Goal: Communication & Community: Answer question/provide support

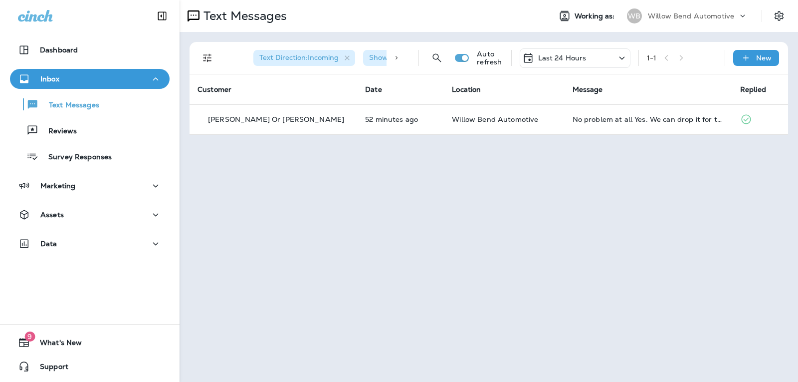
click at [551, 51] on div "Last 24 Hours" at bounding box center [575, 57] width 111 height 19
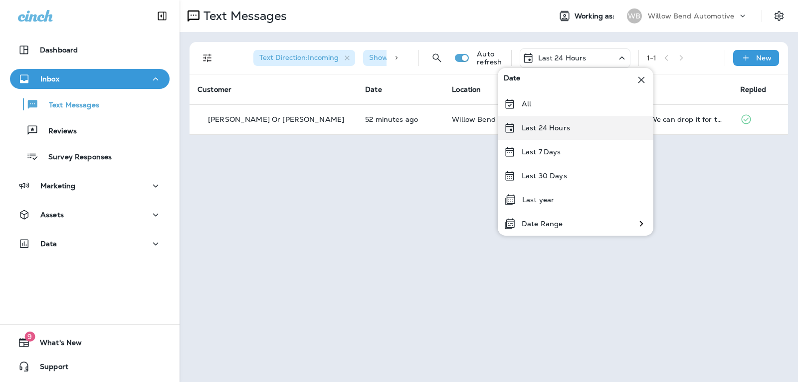
click at [578, 126] on div "Last 24 Hours" at bounding box center [576, 128] width 156 height 24
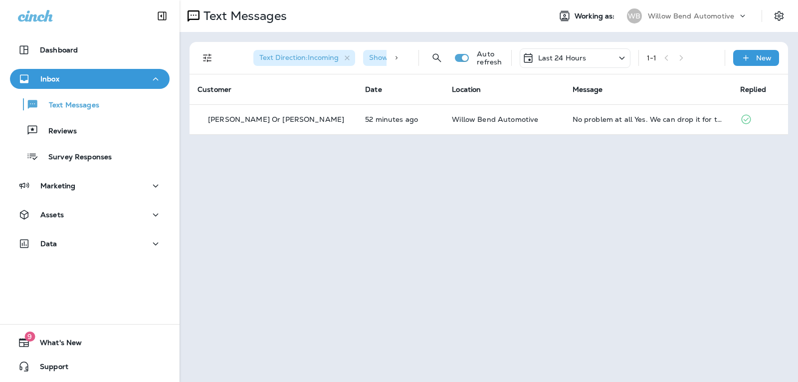
click at [574, 58] on p "Last 24 Hours" at bounding box center [562, 58] width 48 height 8
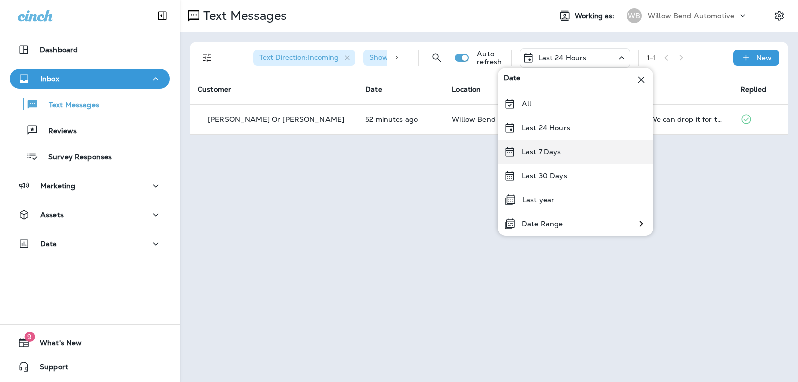
click at [563, 155] on div "Last 7 Days" at bounding box center [576, 152] width 156 height 24
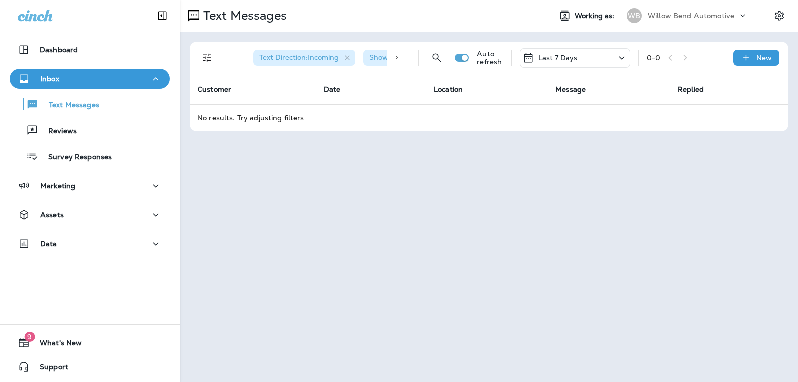
click at [580, 60] on div "Last 7 Days" at bounding box center [575, 57] width 111 height 19
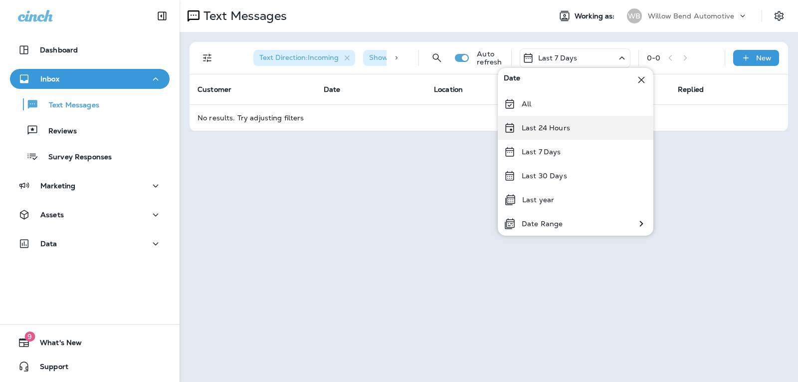
click at [569, 130] on div "Last 24 Hours" at bounding box center [576, 128] width 156 height 24
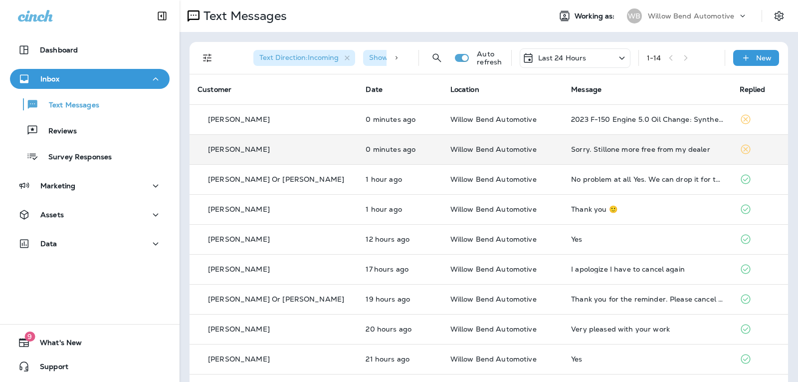
click at [653, 151] on div "Sorry. Stillone more free from my dealer" at bounding box center [647, 149] width 152 height 8
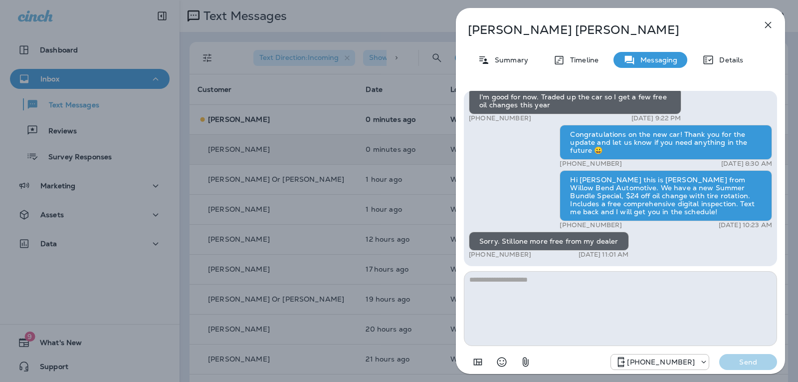
click at [554, 286] on textarea at bounding box center [620, 308] width 313 height 75
type textarea "*"
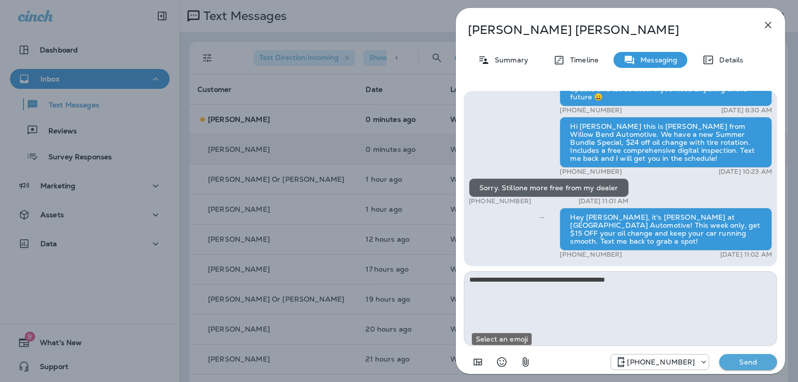
click at [499, 362] on icon "Select an emoji" at bounding box center [502, 362] width 12 height 12
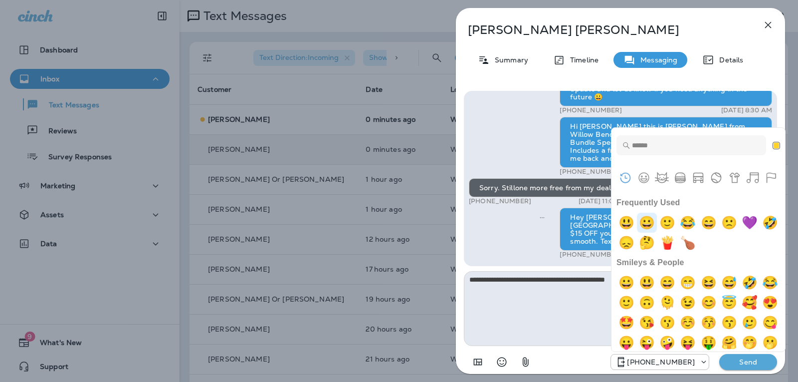
click at [650, 224] on img "grinning" at bounding box center [647, 223] width 20 height 20
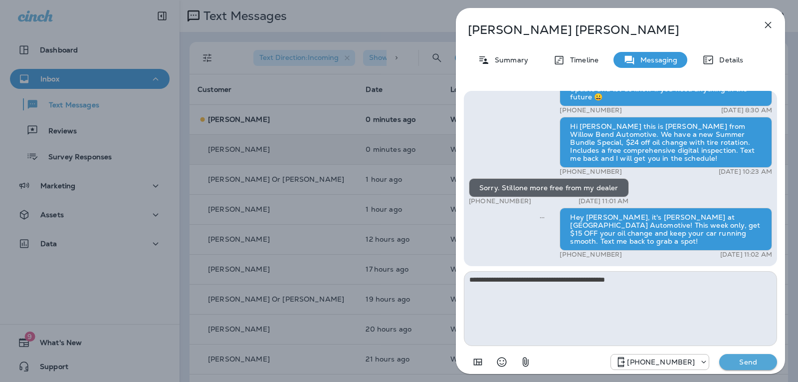
type textarea "**********"
click at [747, 363] on p "Send" at bounding box center [748, 361] width 42 height 9
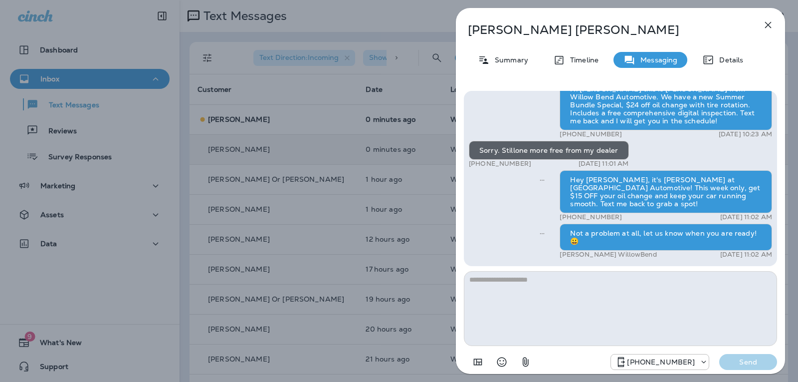
click at [759, 21] on button "button" at bounding box center [768, 25] width 20 height 20
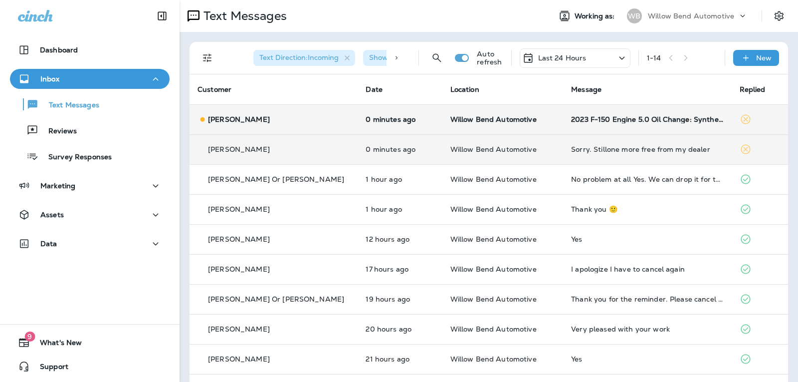
click at [577, 112] on td "2023 F-150 Engine 5.0 Oil Change: Synthetic Blend Price?" at bounding box center [647, 119] width 168 height 30
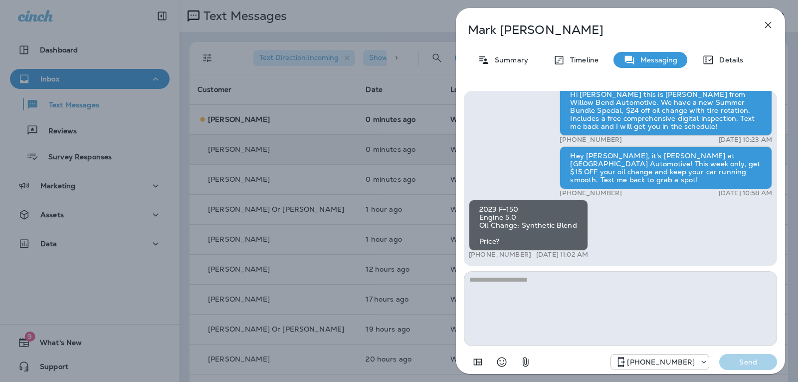
click at [514, 281] on textarea at bounding box center [620, 308] width 313 height 75
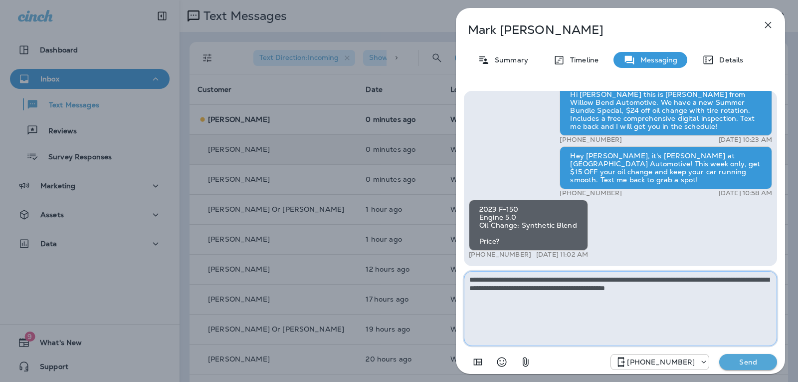
type textarea "**********"
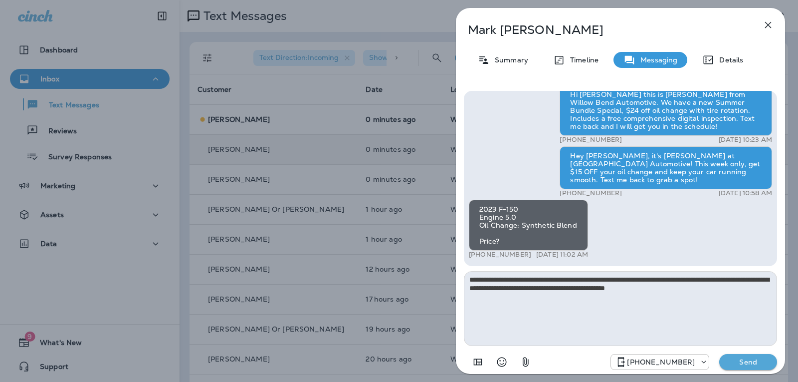
click at [728, 362] on button "Send" at bounding box center [748, 362] width 58 height 16
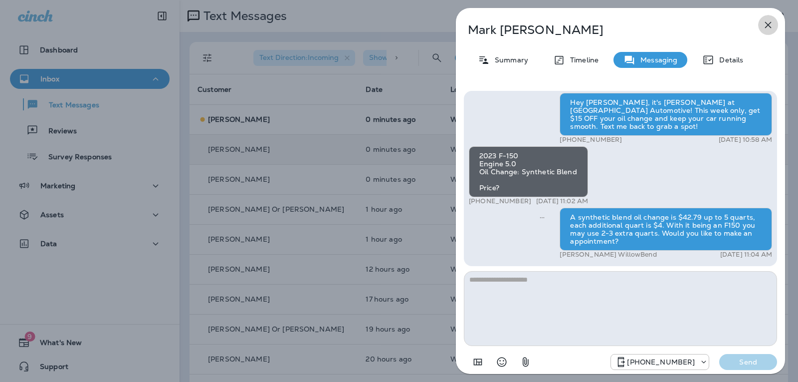
click at [769, 23] on icon "button" at bounding box center [768, 25] width 12 height 12
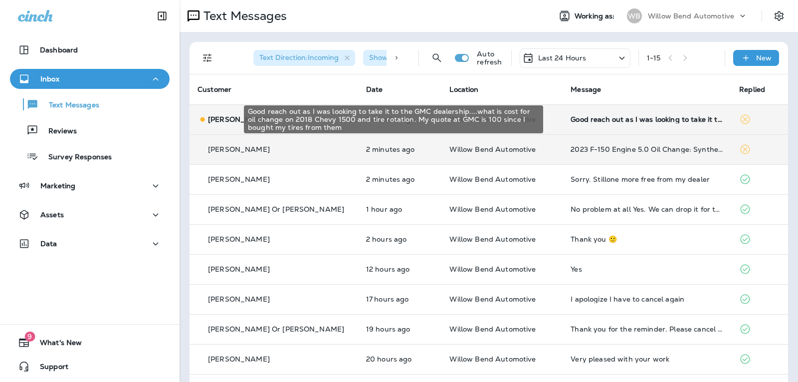
click at [664, 116] on div "Good reach out as I was looking to take it to the GMC dealership....what is cos…" at bounding box center [647, 119] width 153 height 8
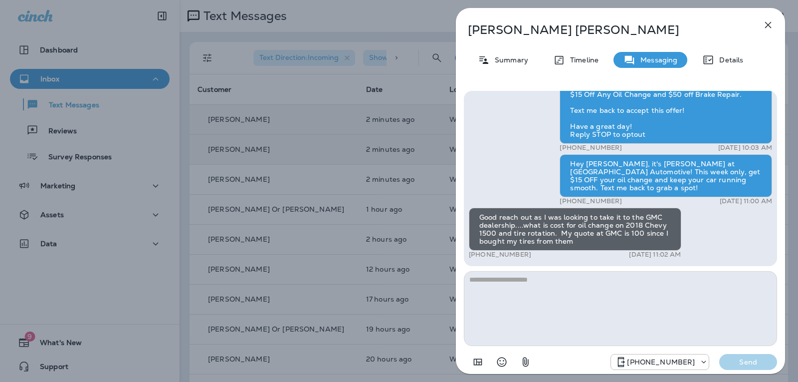
click at [516, 283] on textarea at bounding box center [620, 308] width 313 height 75
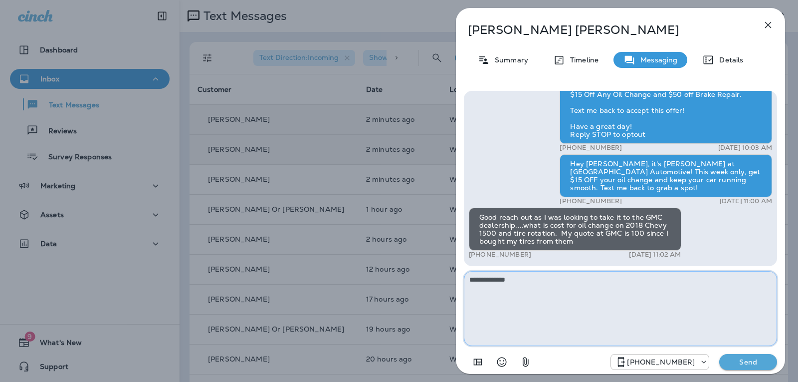
click at [522, 276] on textarea "**********" at bounding box center [620, 308] width 313 height 75
click at [596, 280] on textarea "**********" at bounding box center [620, 308] width 313 height 75
click at [632, 277] on textarea "**********" at bounding box center [620, 308] width 313 height 75
type textarea "**********"
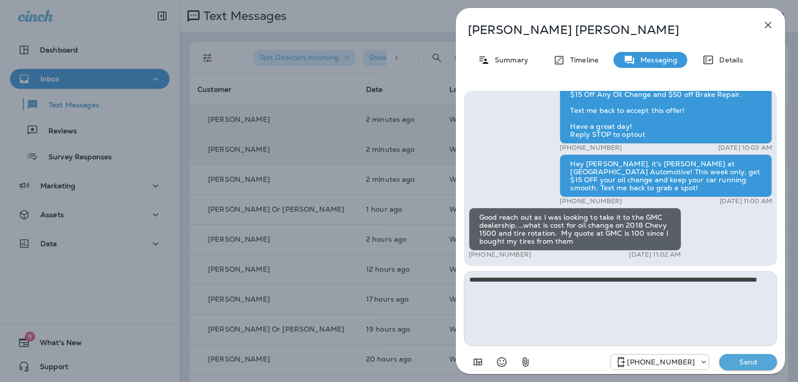
click at [756, 355] on button "Send" at bounding box center [748, 362] width 58 height 16
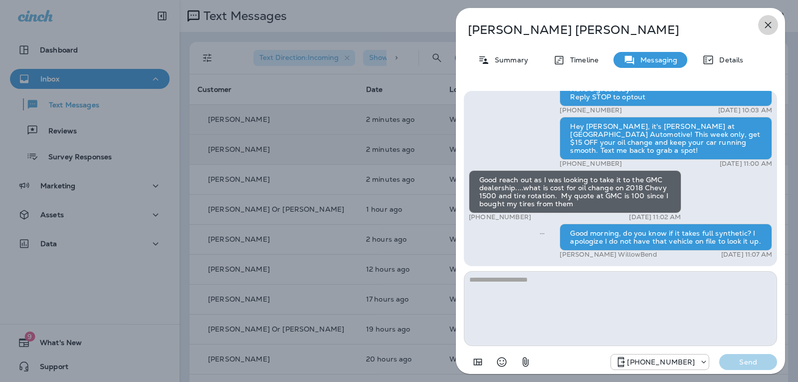
click at [774, 27] on icon "button" at bounding box center [768, 25] width 12 height 12
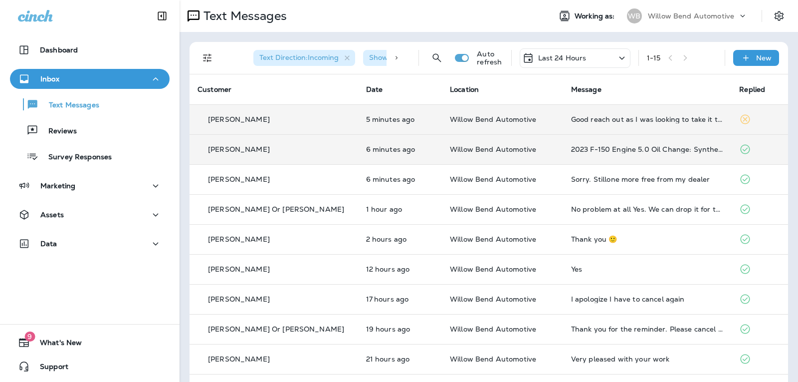
click at [549, 56] on p "Last 24 Hours" at bounding box center [562, 58] width 48 height 8
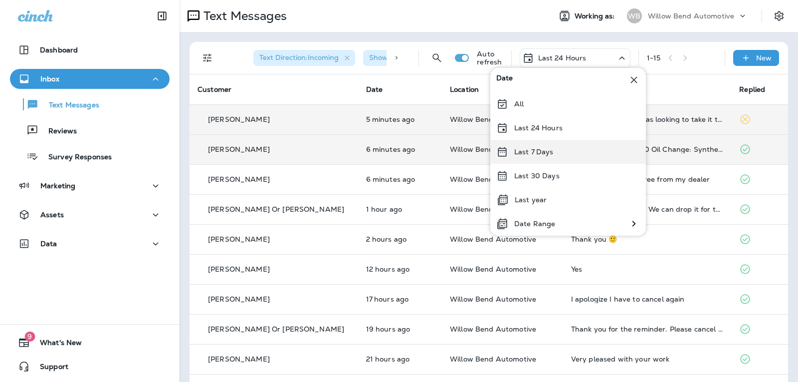
click at [548, 159] on div "Last 7 Days" at bounding box center [568, 152] width 156 height 24
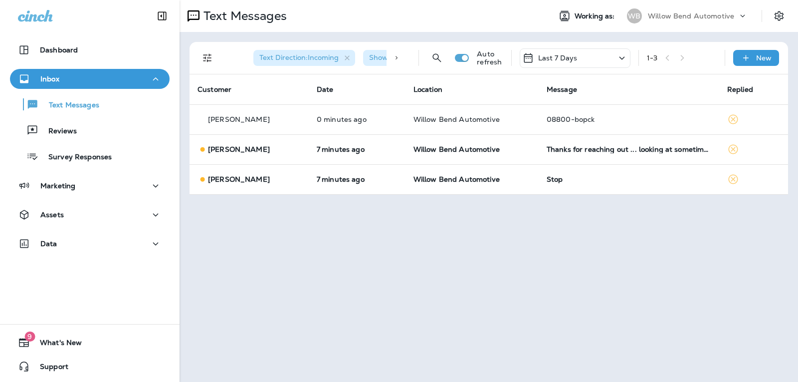
click at [566, 55] on p "Last 7 Days" at bounding box center [557, 58] width 39 height 8
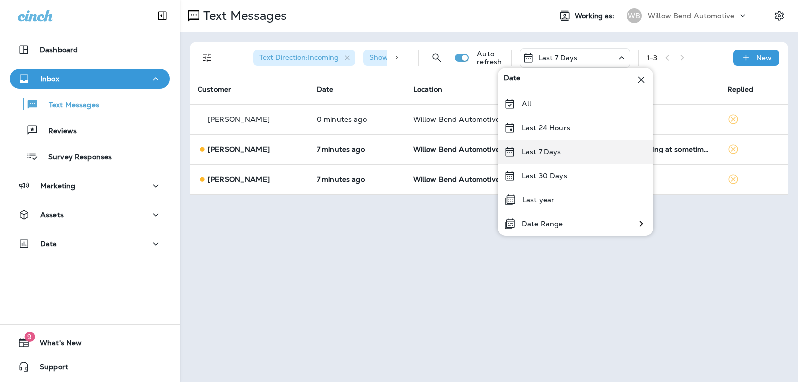
click at [572, 150] on div "Last 7 Days" at bounding box center [576, 152] width 156 height 24
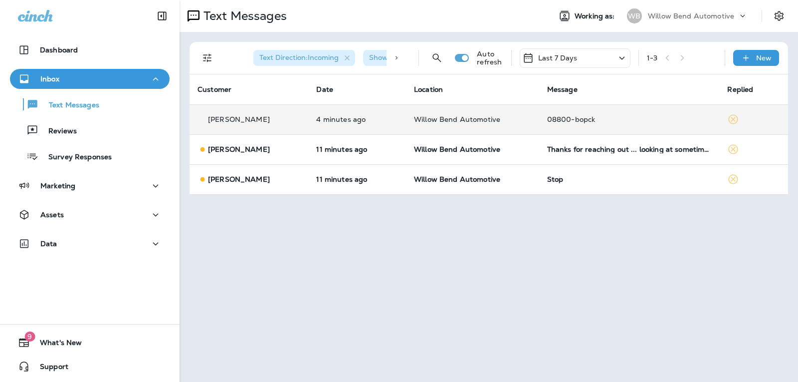
click at [605, 114] on td "08800-bopck" at bounding box center [629, 119] width 181 height 30
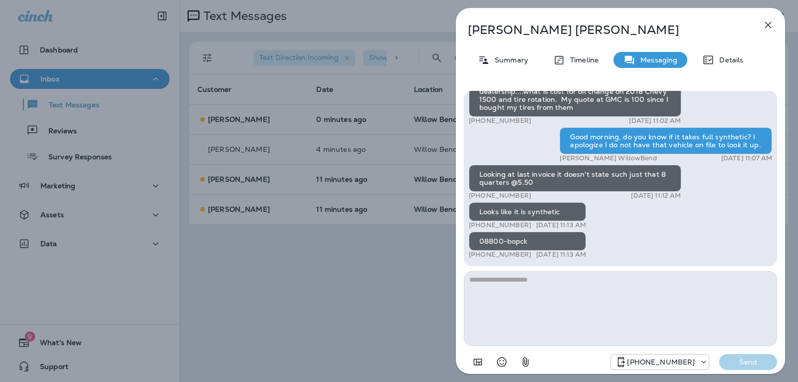
click at [538, 280] on textarea at bounding box center [620, 308] width 313 height 75
drag, startPoint x: 498, startPoint y: 275, endPoint x: 449, endPoint y: 263, distance: 49.7
click at [482, 270] on div "Hi [PERSON_NAME], this is [PERSON_NAME] from Willow Bend Automotive, we have a …" at bounding box center [620, 231] width 313 height 281
type textarea "*"
click at [763, 23] on icon "button" at bounding box center [768, 25] width 12 height 12
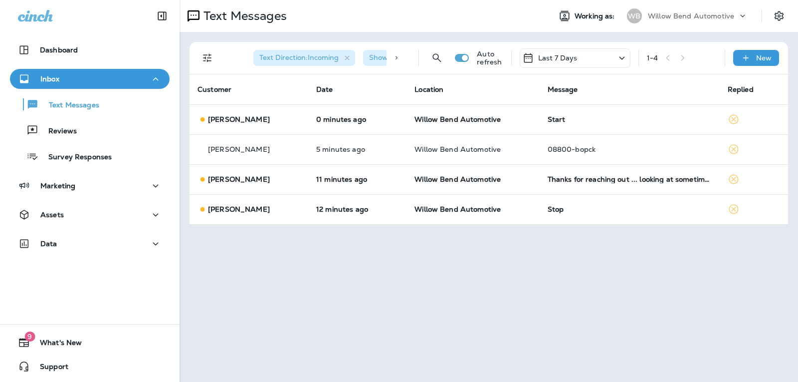
click at [750, 51] on div "New" at bounding box center [756, 58] width 46 height 16
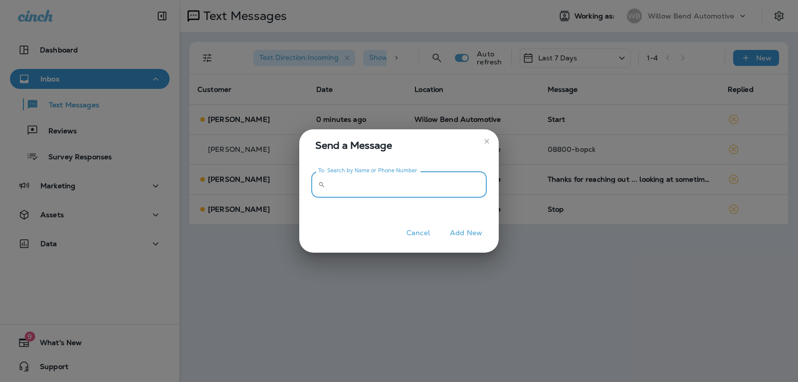
click at [388, 195] on input "To: Search by Name or Phone Number" at bounding box center [408, 184] width 158 height 26
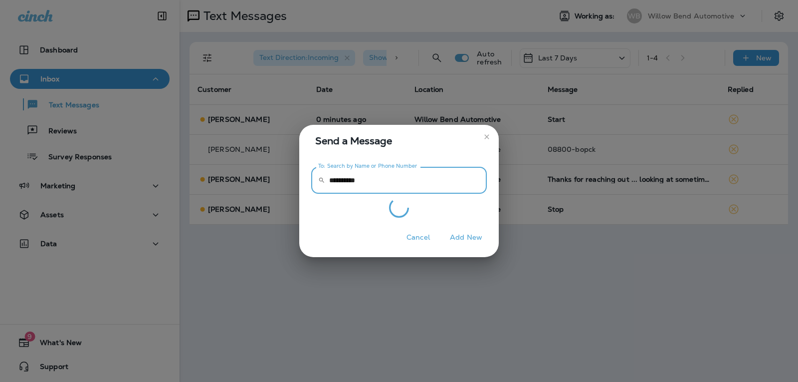
type input "**********"
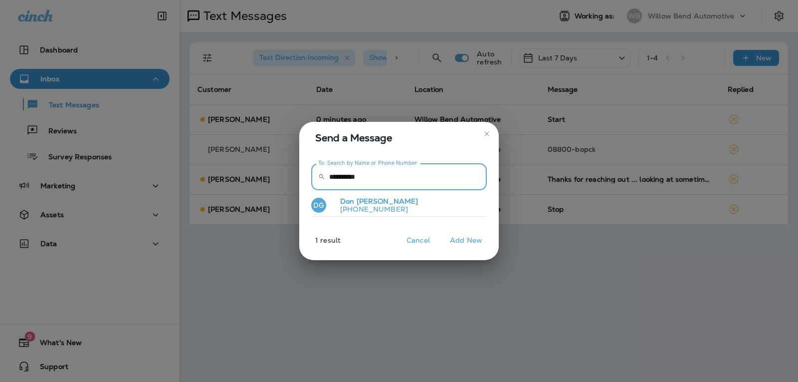
drag, startPoint x: 388, startPoint y: 214, endPoint x: 389, endPoint y: 209, distance: 5.1
click at [388, 213] on button "DG [PERSON_NAME] [PHONE_NUMBER]" at bounding box center [399, 205] width 176 height 23
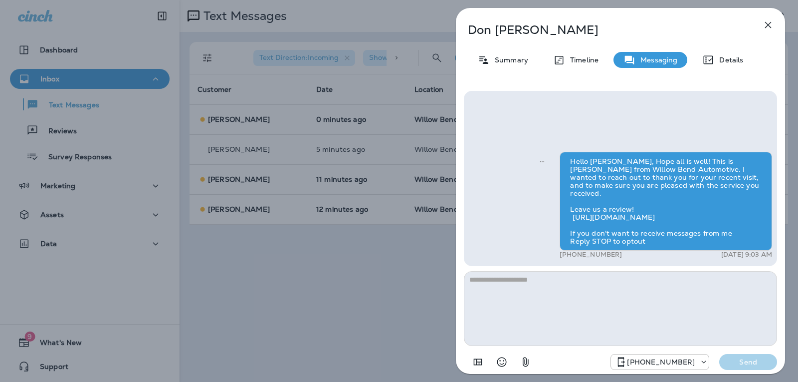
click at [768, 24] on icon "button" at bounding box center [768, 25] width 6 height 6
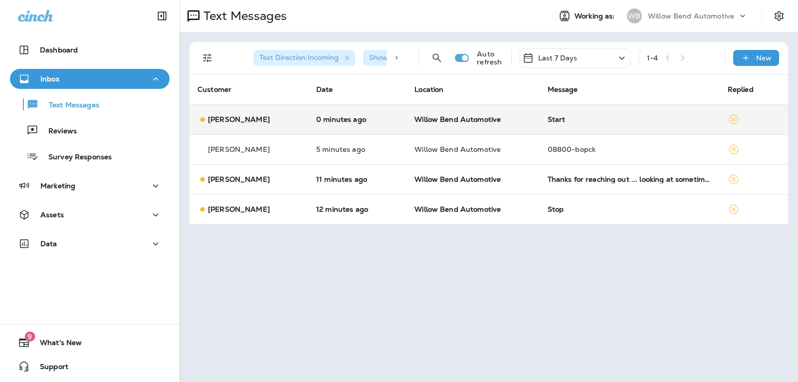
click at [609, 119] on div "Start" at bounding box center [630, 119] width 164 height 8
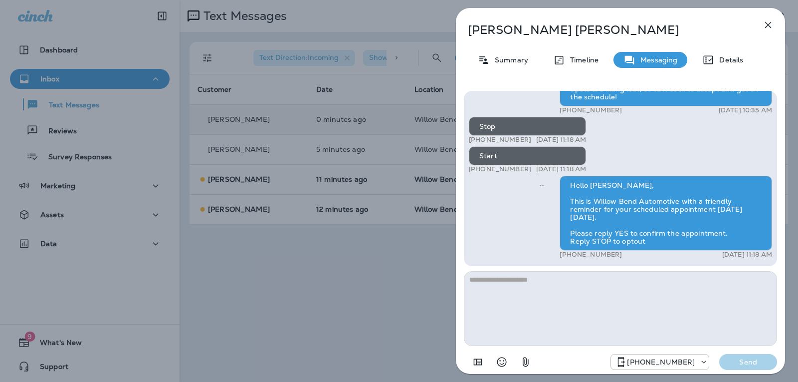
click at [534, 283] on textarea at bounding box center [620, 308] width 313 height 75
type textarea "**********"
click at [743, 364] on p "Send" at bounding box center [748, 361] width 42 height 9
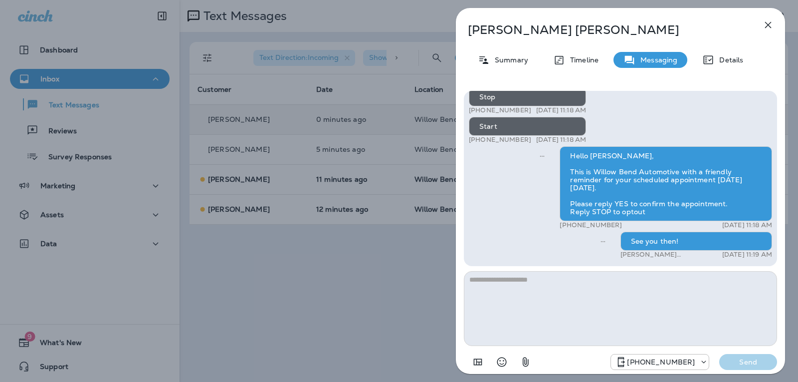
click at [764, 18] on button "button" at bounding box center [768, 25] width 20 height 20
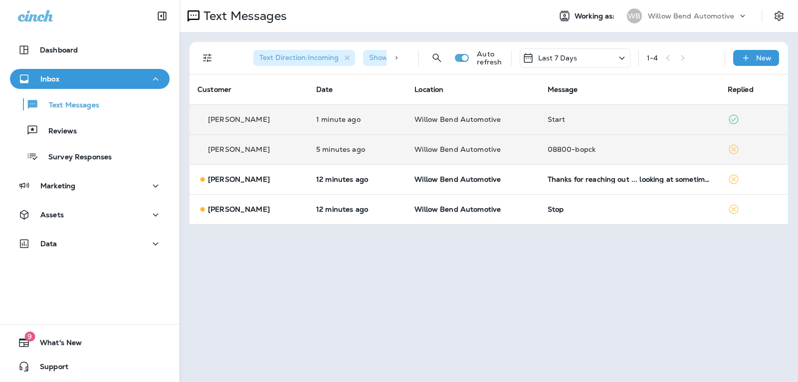
click at [614, 150] on div "08800-bopck" at bounding box center [630, 149] width 164 height 8
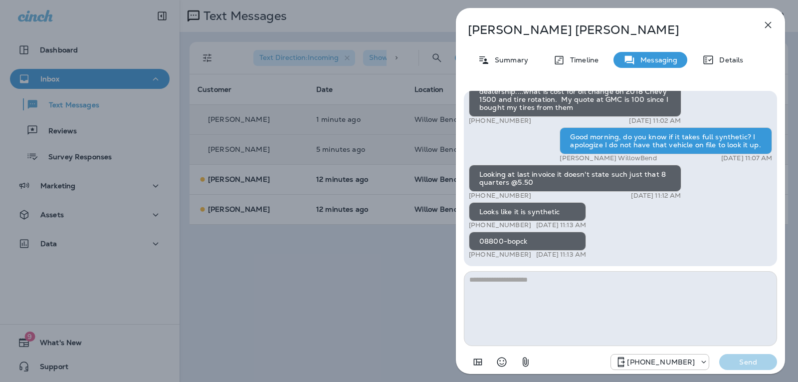
click at [529, 285] on textarea at bounding box center [620, 308] width 313 height 75
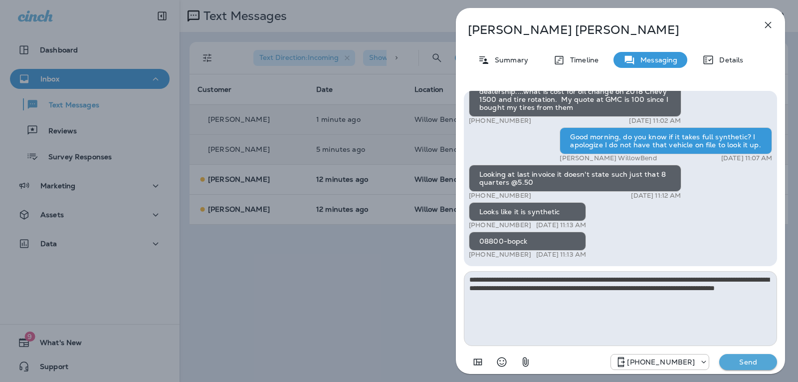
type textarea "**********"
click at [749, 363] on p "Send" at bounding box center [748, 361] width 42 height 9
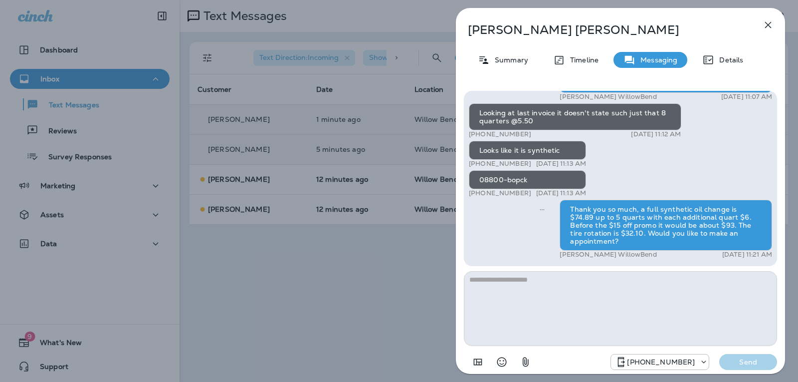
click at [767, 27] on icon "button" at bounding box center [768, 25] width 12 height 12
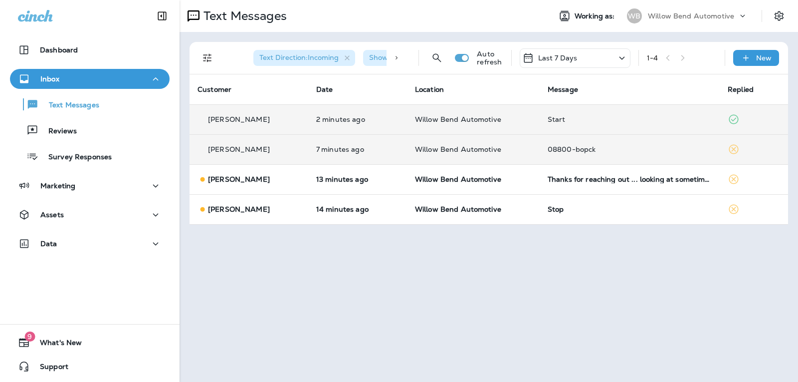
click at [560, 57] on p "Last 7 Days" at bounding box center [557, 58] width 39 height 8
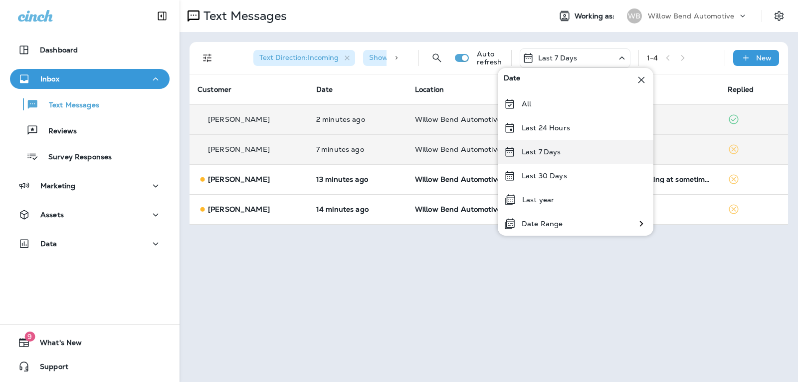
click at [561, 145] on div "Last 7 Days" at bounding box center [576, 152] width 156 height 24
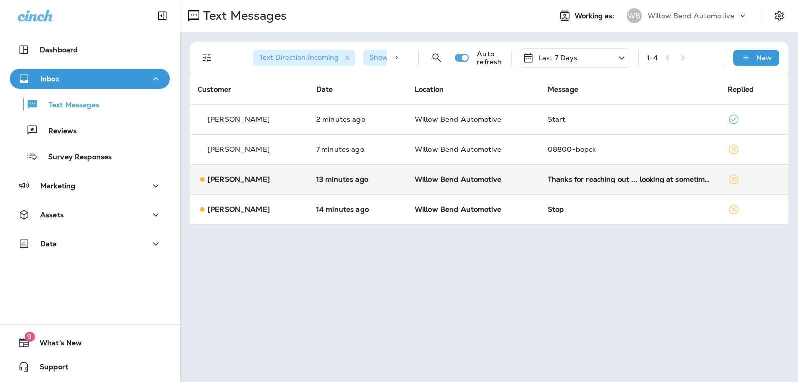
click at [620, 179] on div "Thanks for reaching out ... looking at sometime late fall for my next one. See …" at bounding box center [630, 179] width 164 height 8
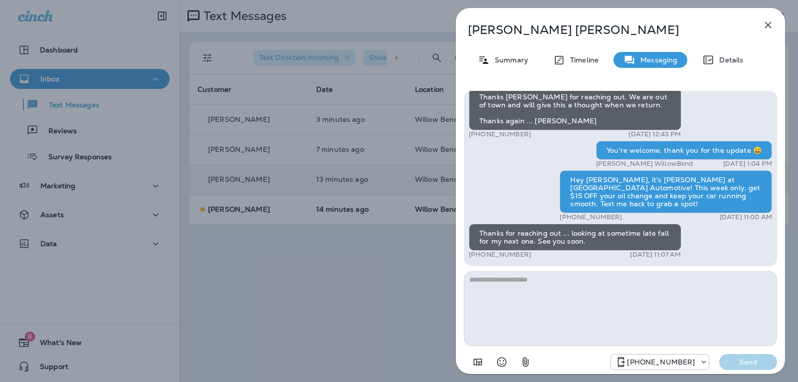
click at [541, 280] on textarea at bounding box center [620, 308] width 313 height 75
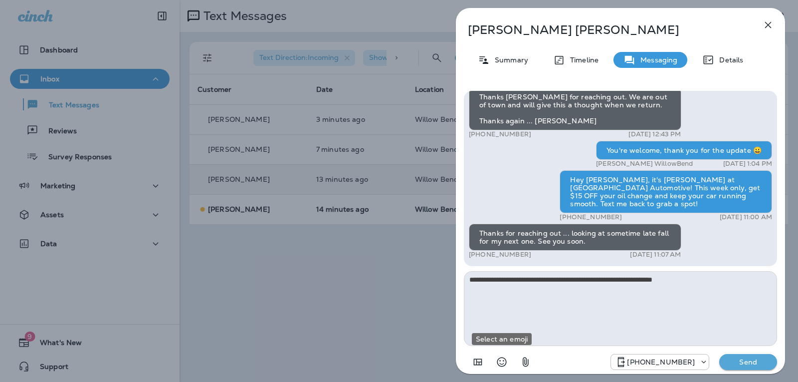
click at [498, 353] on button "Select an emoji" at bounding box center [502, 362] width 20 height 20
click at [501, 360] on icon "Select an emoji" at bounding box center [502, 362] width 12 height 12
click at [502, 362] on icon "Select an emoji" at bounding box center [502, 362] width 12 height 12
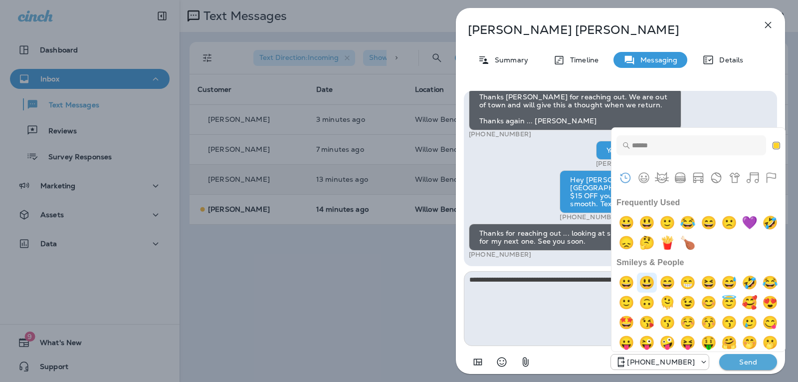
click at [649, 284] on img "smiley" at bounding box center [647, 282] width 20 height 20
type textarea "**********"
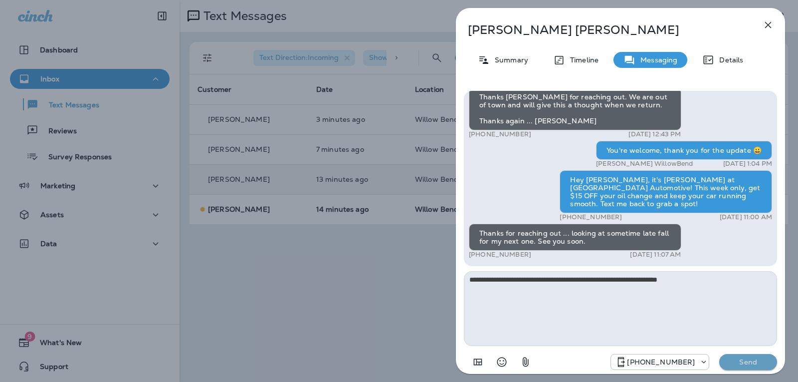
click at [750, 363] on p "Send" at bounding box center [748, 361] width 42 height 9
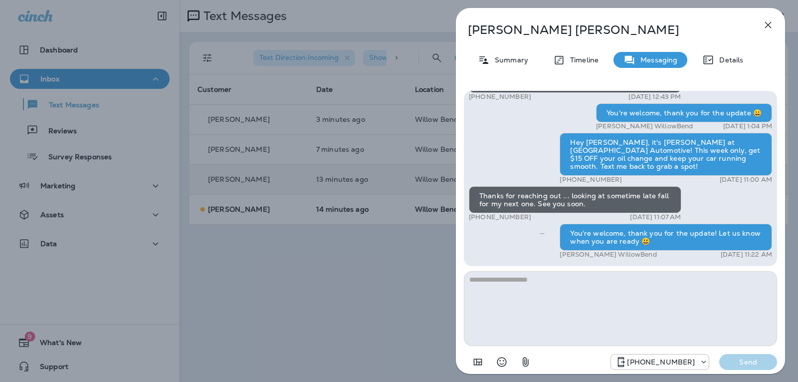
click at [769, 23] on icon "button" at bounding box center [768, 25] width 12 height 12
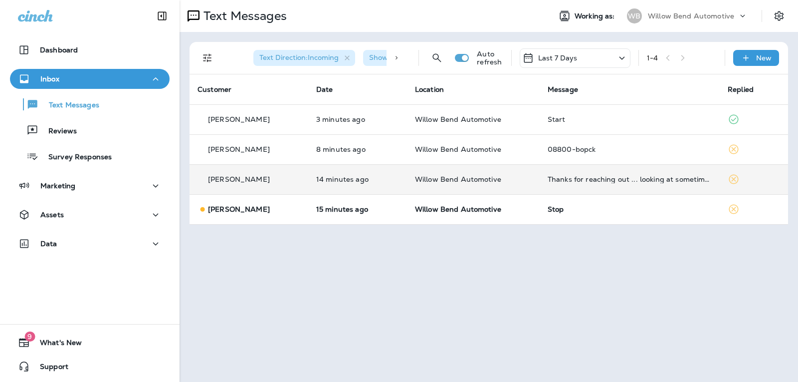
click at [600, 62] on div "Last 7 Days" at bounding box center [575, 57] width 111 height 19
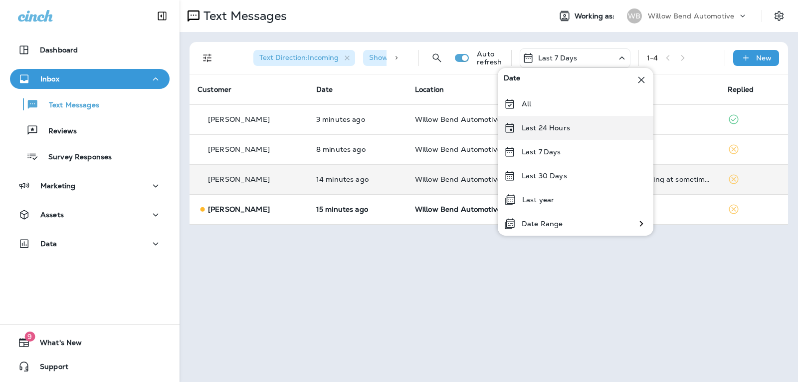
click at [589, 132] on div "Last 24 Hours" at bounding box center [576, 128] width 156 height 24
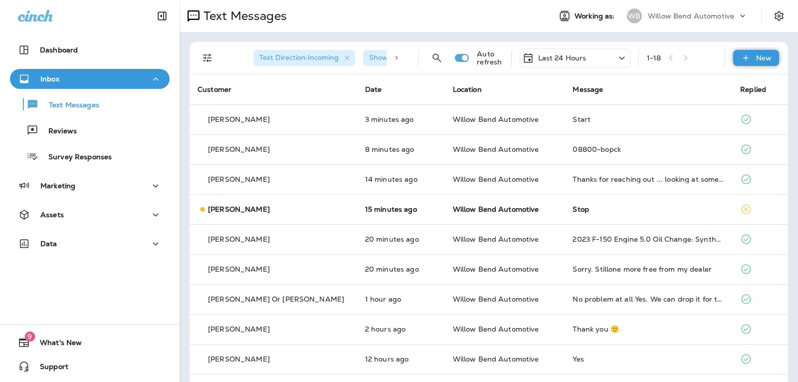
click at [741, 59] on icon at bounding box center [746, 58] width 10 height 10
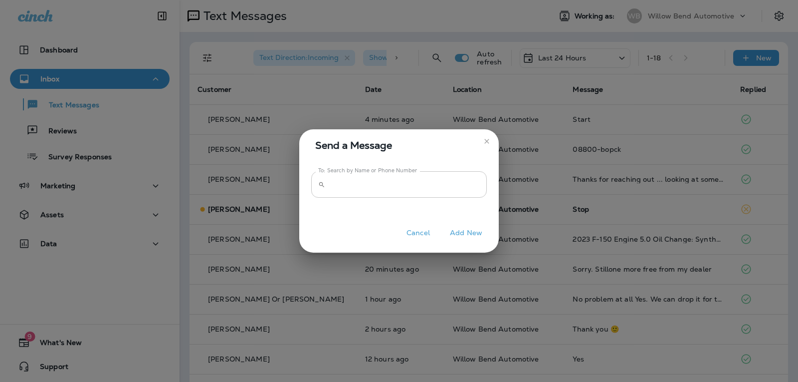
click at [438, 188] on input "To: Search by Name or Phone Number" at bounding box center [408, 184] width 158 height 26
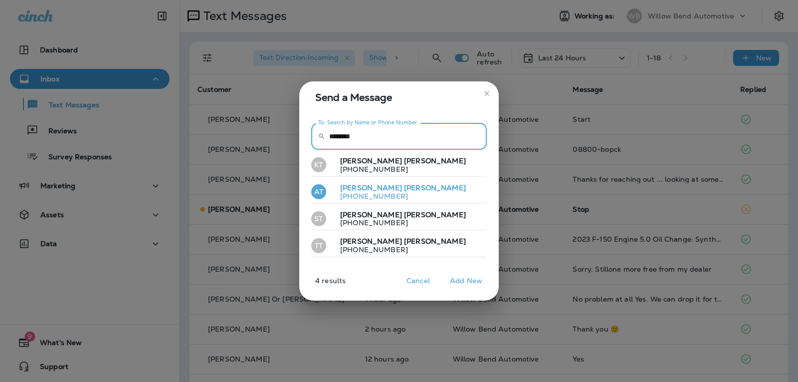
type input "********"
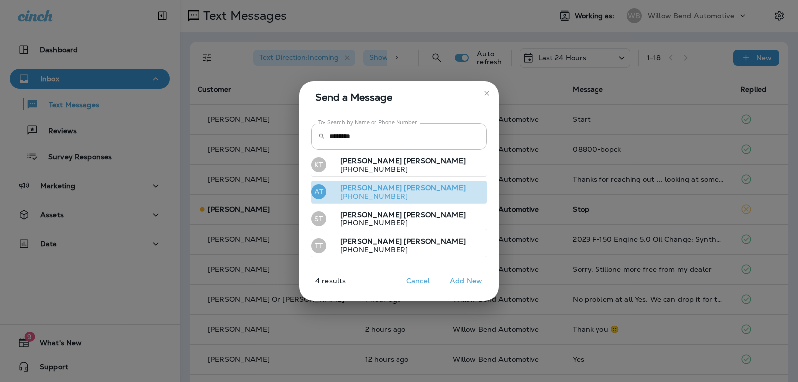
click at [444, 199] on button "AT [PERSON_NAME] [PHONE_NUMBER]" at bounding box center [399, 192] width 176 height 23
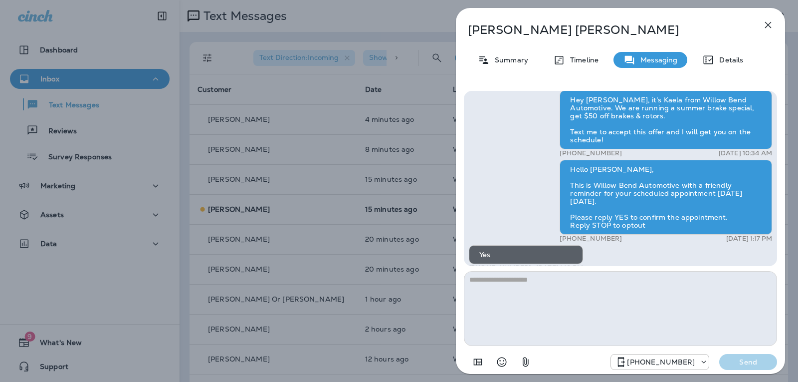
scroll to position [-100, 0]
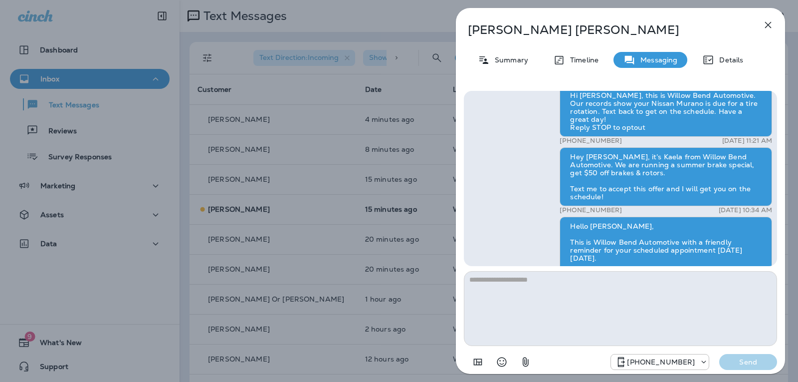
click at [775, 25] on button "button" at bounding box center [768, 25] width 20 height 20
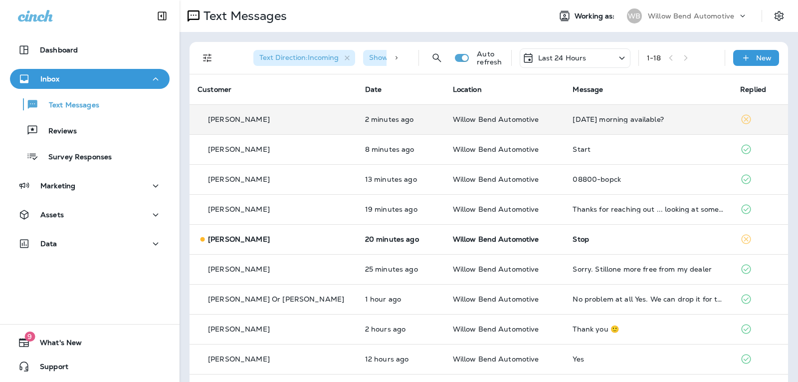
click at [633, 113] on td "[DATE] morning available?" at bounding box center [649, 119] width 168 height 30
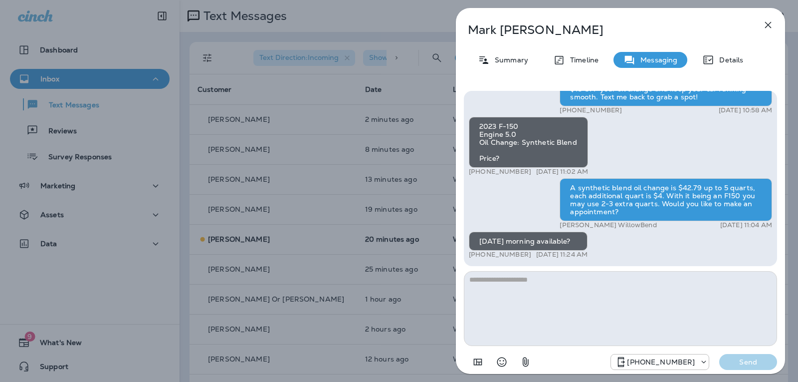
click at [482, 288] on textarea at bounding box center [620, 308] width 313 height 75
type textarea "*"
type textarea "**********"
click at [751, 361] on p "Send" at bounding box center [748, 361] width 42 height 9
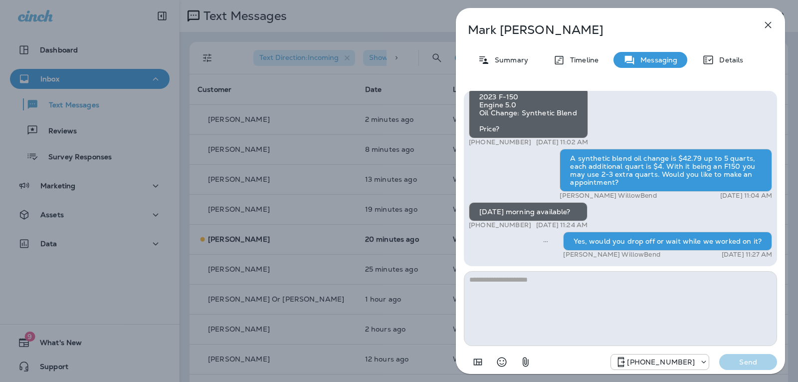
click at [766, 21] on icon "button" at bounding box center [768, 25] width 12 height 12
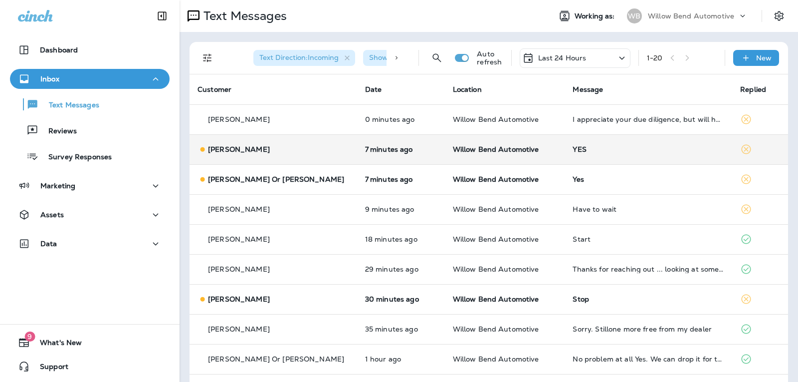
click at [595, 141] on td "YES" at bounding box center [649, 149] width 168 height 30
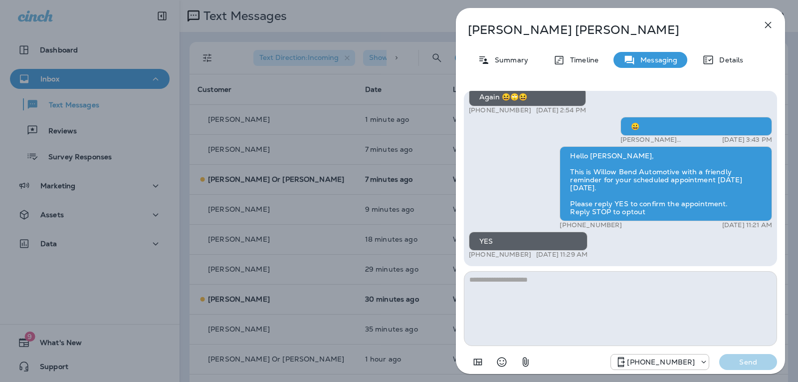
click at [518, 284] on textarea at bounding box center [620, 308] width 313 height 75
type textarea "*"
type textarea "**********"
click at [730, 360] on p "Send" at bounding box center [748, 361] width 42 height 9
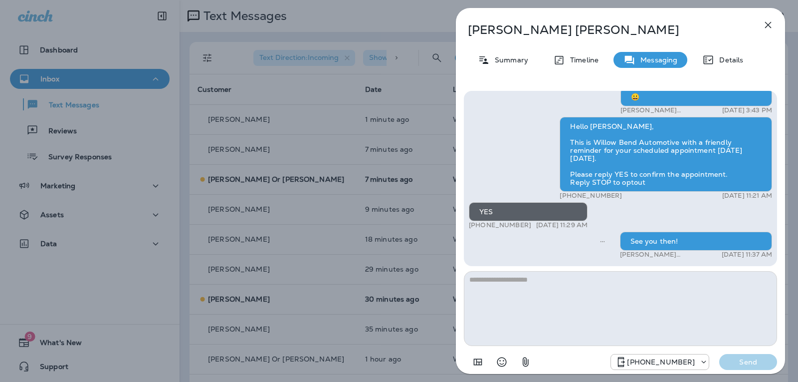
click at [771, 28] on icon "button" at bounding box center [768, 25] width 6 height 6
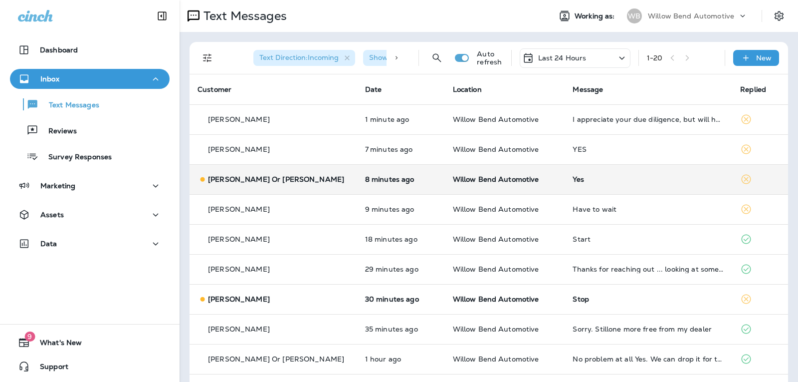
click at [617, 177] on div "Yes" at bounding box center [649, 179] width 152 height 8
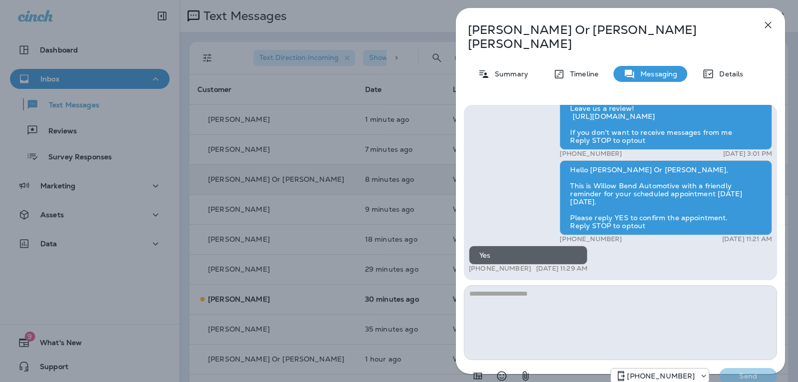
click at [512, 289] on textarea at bounding box center [620, 322] width 313 height 75
type textarea "**********"
click at [755, 371] on p "Send" at bounding box center [748, 375] width 42 height 9
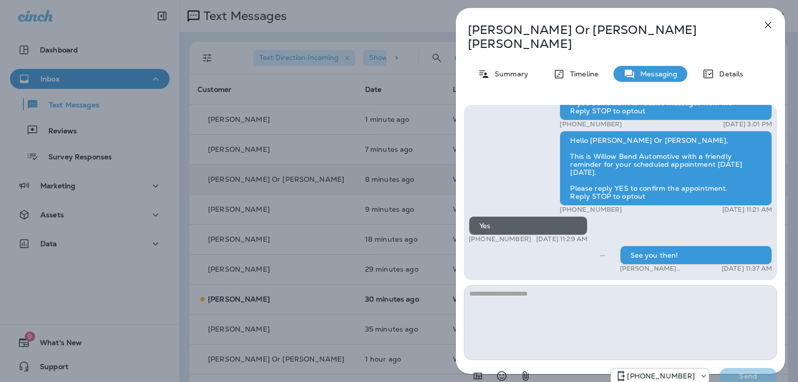
click at [773, 21] on icon "button" at bounding box center [768, 25] width 12 height 12
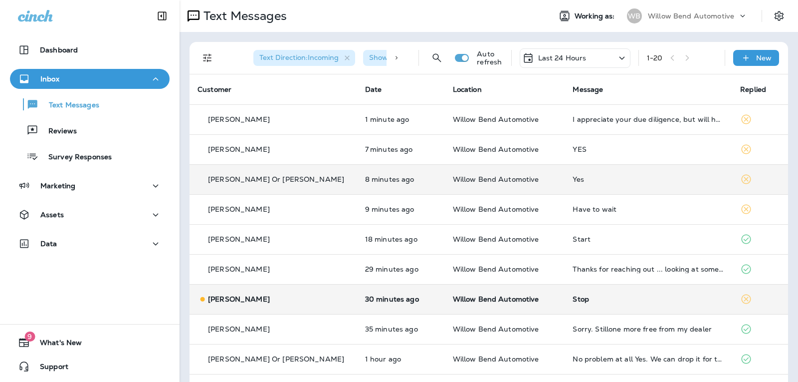
click at [565, 305] on td "Stop" at bounding box center [649, 299] width 168 height 30
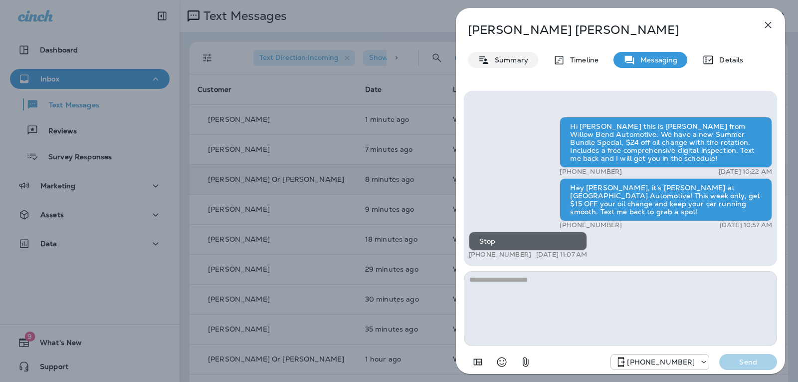
click at [513, 65] on div "Summary" at bounding box center [503, 60] width 70 height 16
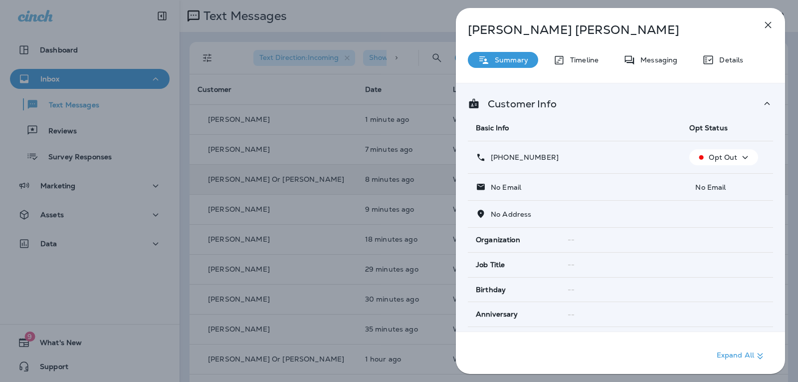
click at [772, 14] on div "[PERSON_NAME] Summary Timeline Messaging Details Customer Info Basic Info Opt S…" at bounding box center [620, 194] width 329 height 372
click at [770, 20] on icon "button" at bounding box center [768, 25] width 12 height 12
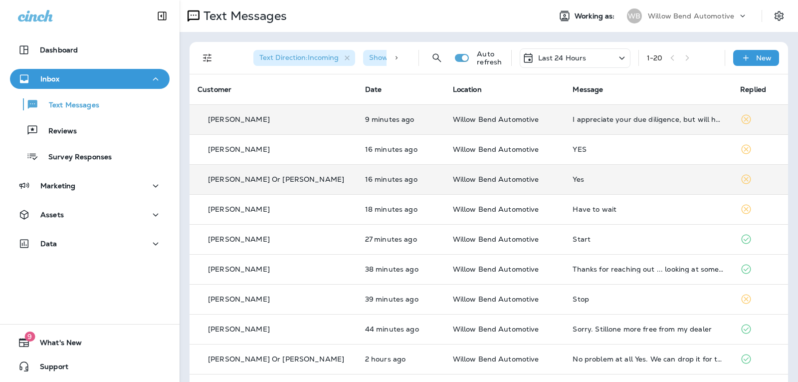
click at [651, 118] on div "I appreciate your due diligence, but will hold off for now" at bounding box center [649, 119] width 152 height 8
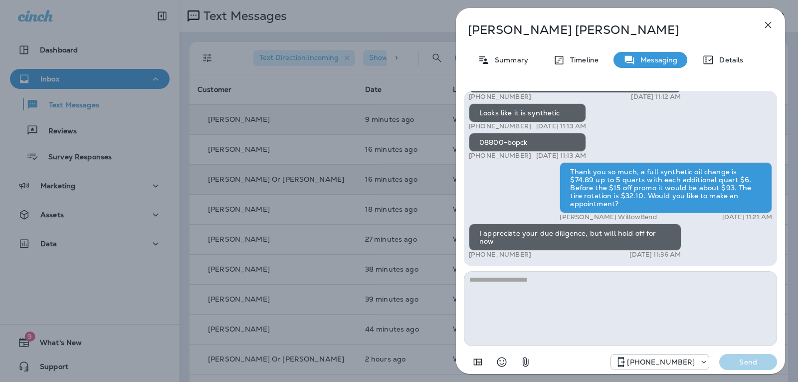
click at [512, 276] on textarea at bounding box center [620, 308] width 313 height 75
click at [508, 283] on textarea at bounding box center [620, 308] width 313 height 75
click at [504, 361] on icon "Select an emoji" at bounding box center [502, 362] width 12 height 12
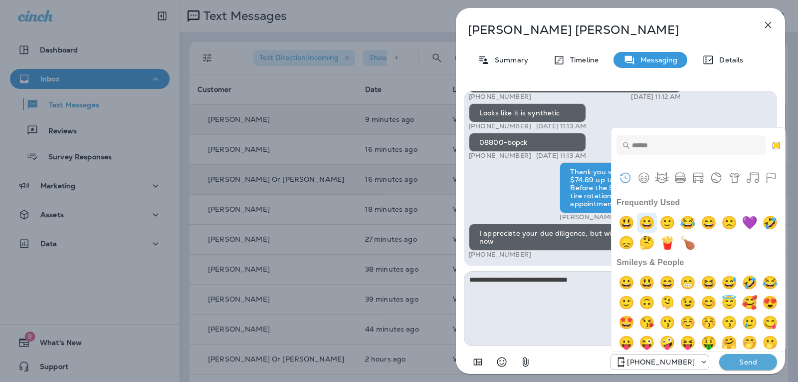
click at [653, 216] on img "grinning" at bounding box center [647, 223] width 20 height 20
type textarea "**********"
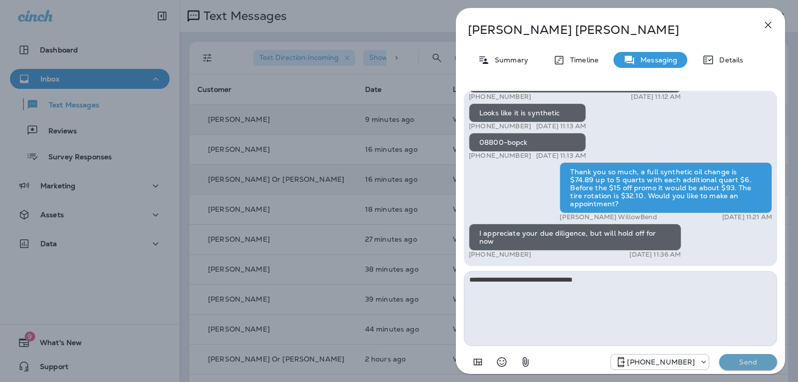
click at [751, 365] on p "Send" at bounding box center [748, 361] width 42 height 9
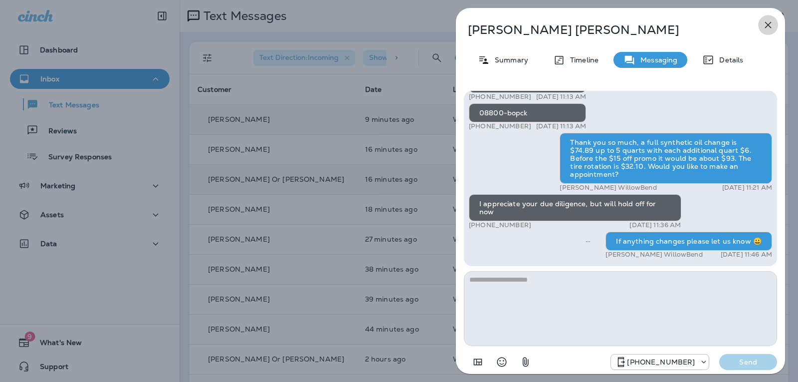
click at [766, 20] on icon "button" at bounding box center [768, 25] width 12 height 12
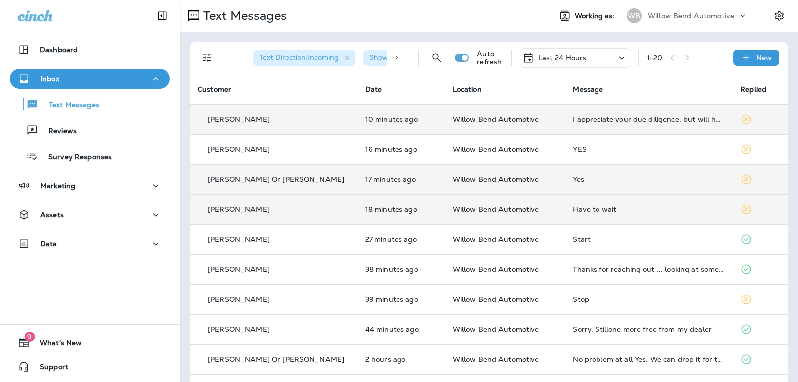
click at [624, 218] on td "Have to wait" at bounding box center [649, 209] width 168 height 30
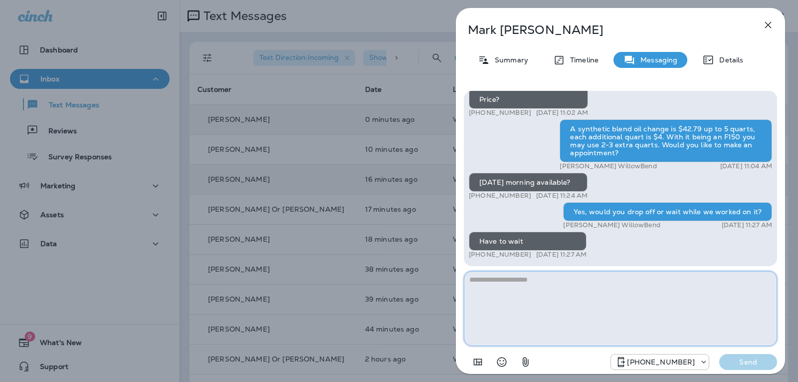
click at [537, 295] on textarea at bounding box center [620, 308] width 313 height 75
type textarea "**********"
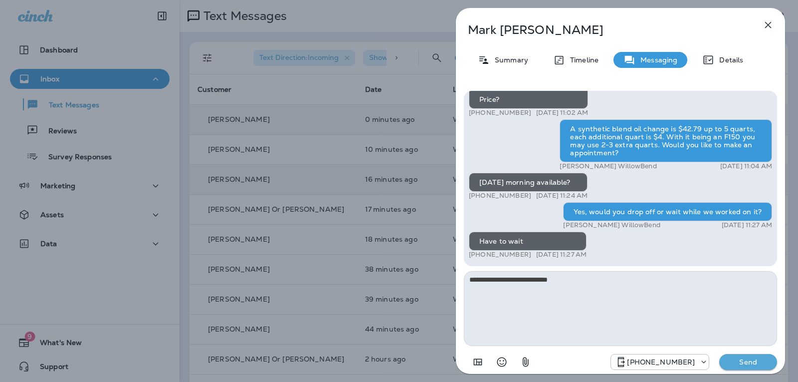
click at [748, 358] on p "Send" at bounding box center [748, 361] width 42 height 9
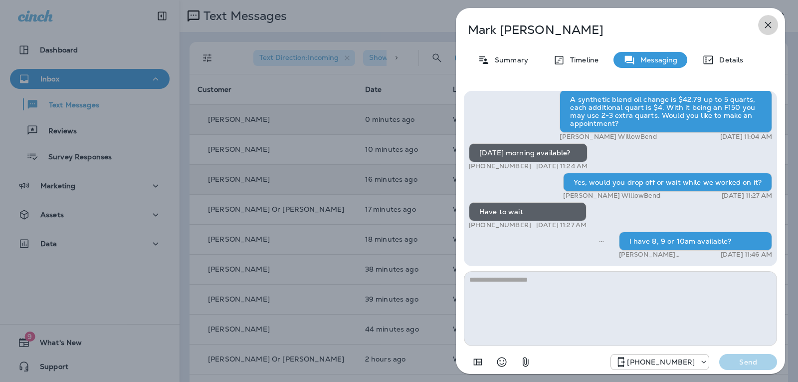
click at [764, 21] on icon "button" at bounding box center [768, 25] width 12 height 12
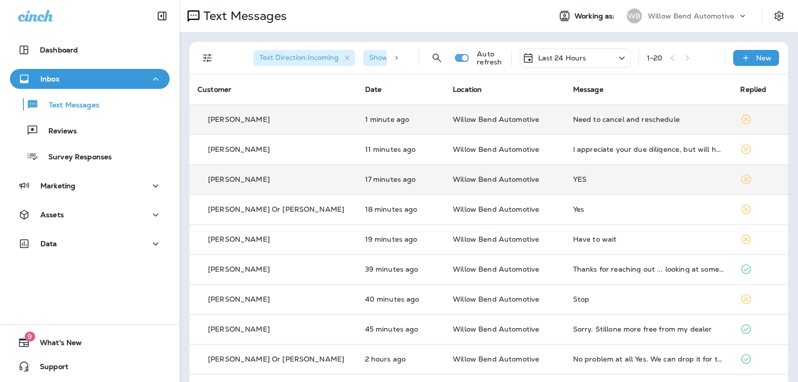
click at [598, 118] on div "Need to cancel and reschedule" at bounding box center [649, 119] width 152 height 8
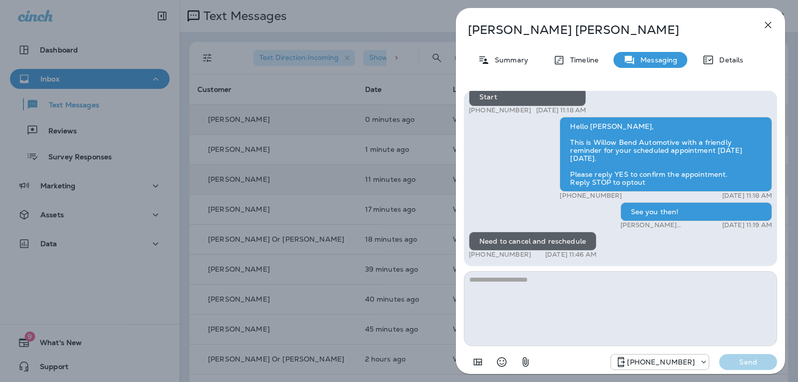
click at [560, 284] on textarea at bounding box center [620, 308] width 313 height 75
type textarea "**********"
click at [742, 370] on div "[PHONE_NUMBER] Send" at bounding box center [620, 359] width 313 height 26
click at [746, 365] on p "Send" at bounding box center [748, 361] width 42 height 9
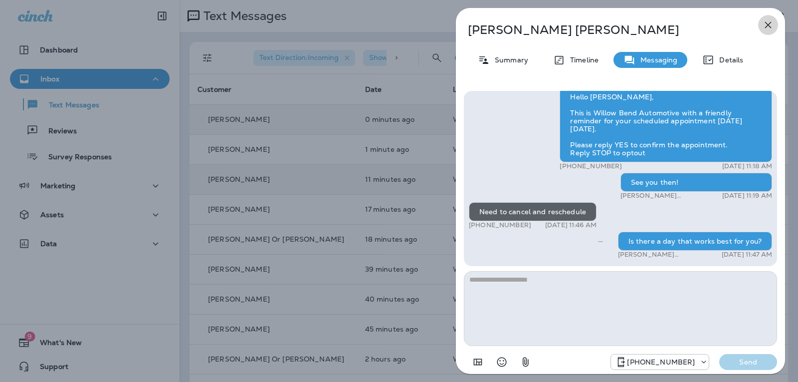
click at [771, 26] on icon "button" at bounding box center [768, 25] width 12 height 12
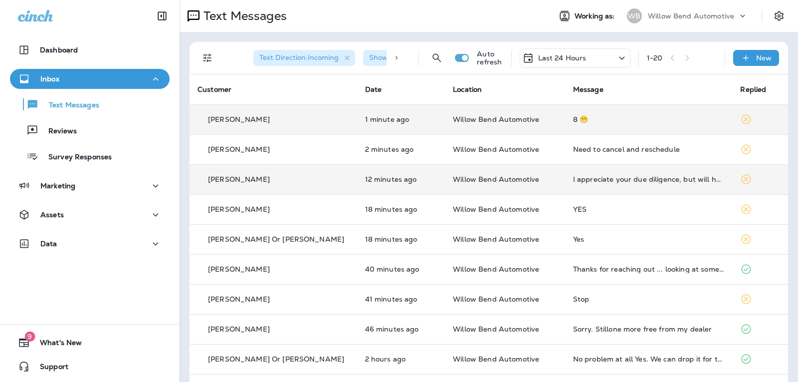
click at [600, 119] on div "8 😁" at bounding box center [649, 119] width 152 height 8
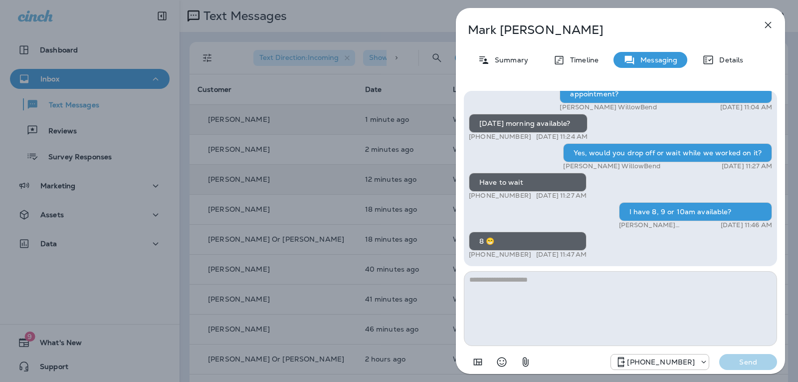
click at [536, 287] on textarea at bounding box center [620, 308] width 313 height 75
type textarea "**********"
click at [748, 356] on button "Send" at bounding box center [748, 362] width 58 height 16
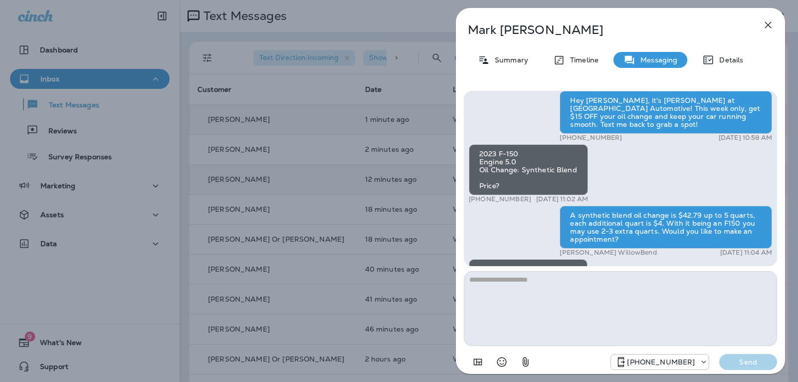
scroll to position [-200, 0]
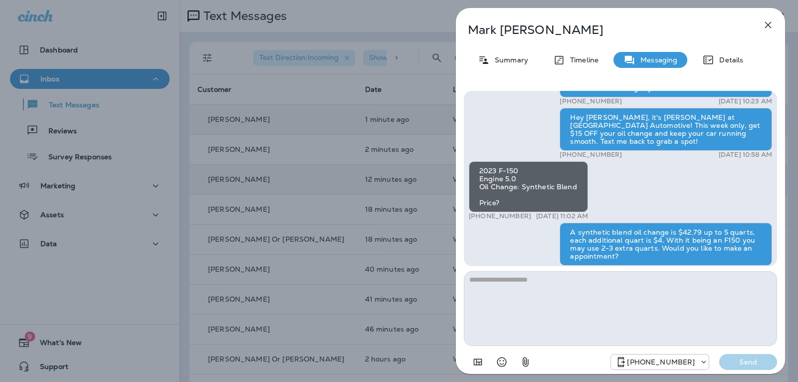
click at [773, 26] on icon "button" at bounding box center [768, 25] width 12 height 12
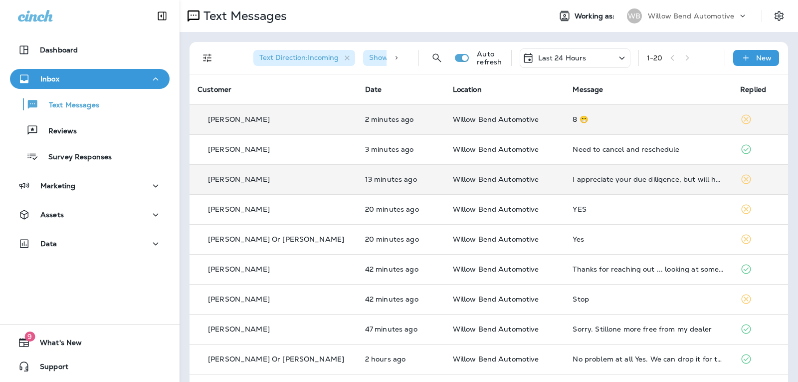
click at [575, 60] on p "Last 24 Hours" at bounding box center [562, 58] width 48 height 8
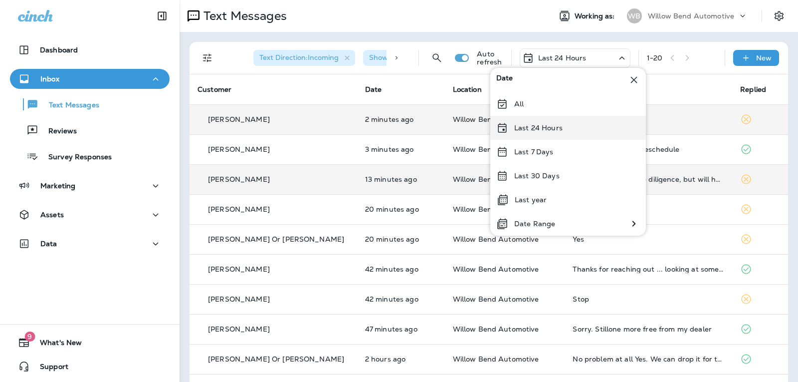
click at [554, 127] on p "Last 24 Hours" at bounding box center [538, 128] width 48 height 8
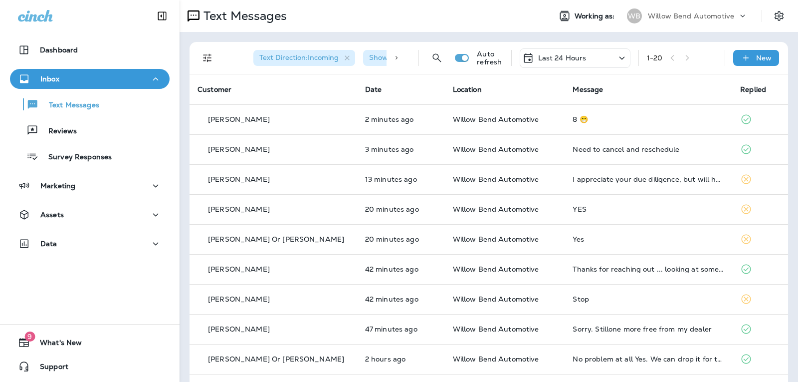
click at [548, 57] on p "Last 24 Hours" at bounding box center [562, 58] width 48 height 8
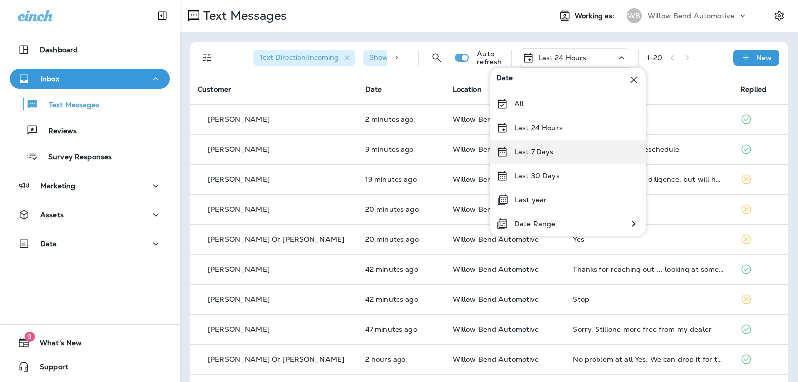
click at [521, 152] on p "Last 7 Days" at bounding box center [533, 152] width 39 height 8
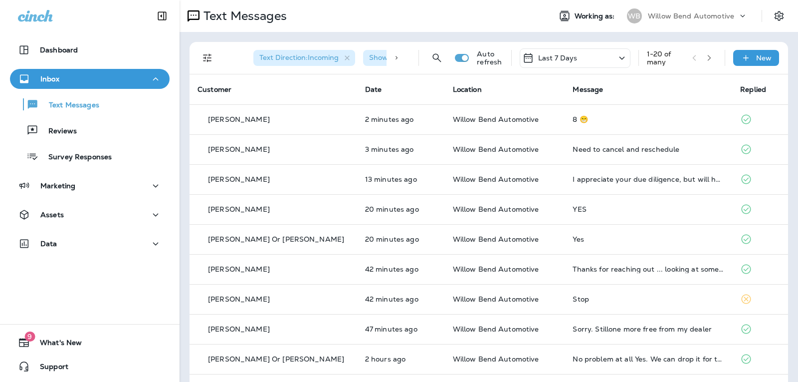
click at [573, 50] on div "Last 7 Days" at bounding box center [575, 57] width 111 height 19
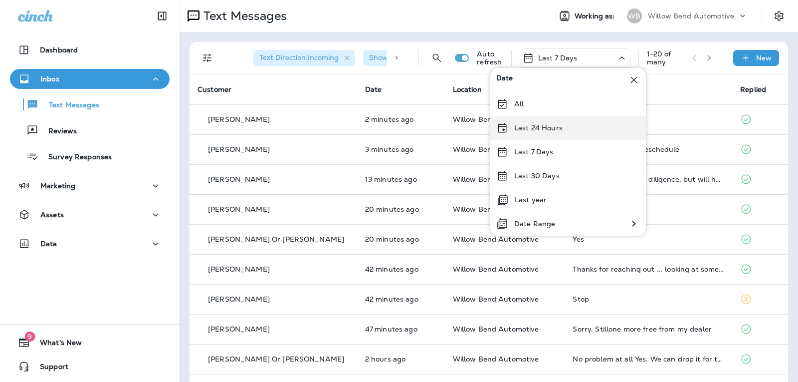
click at [566, 126] on div "Last 24 Hours" at bounding box center [568, 128] width 156 height 24
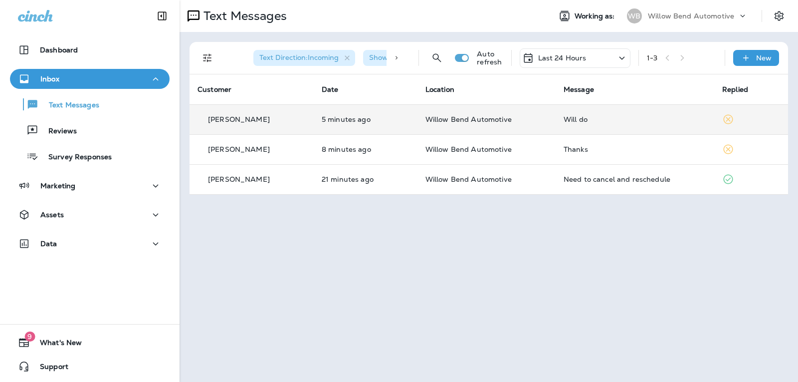
click at [651, 117] on div "Will do" at bounding box center [635, 119] width 143 height 8
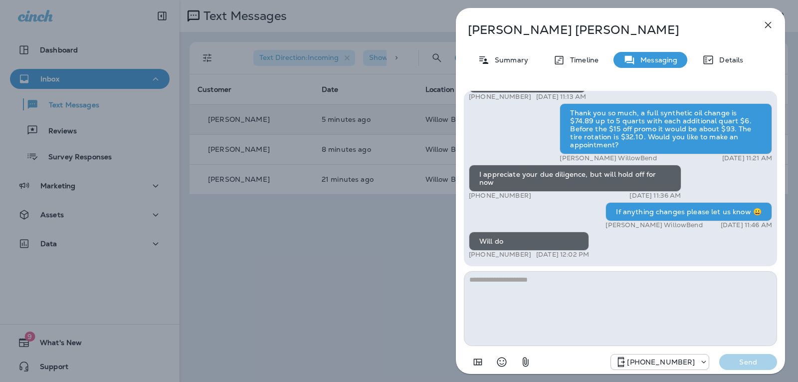
click at [589, 281] on textarea at bounding box center [620, 308] width 313 height 75
type textarea "*"
type textarea "*********"
click at [767, 353] on div "[PHONE_NUMBER] Send" at bounding box center [620, 359] width 313 height 26
click at [763, 355] on button "Send" at bounding box center [748, 362] width 58 height 16
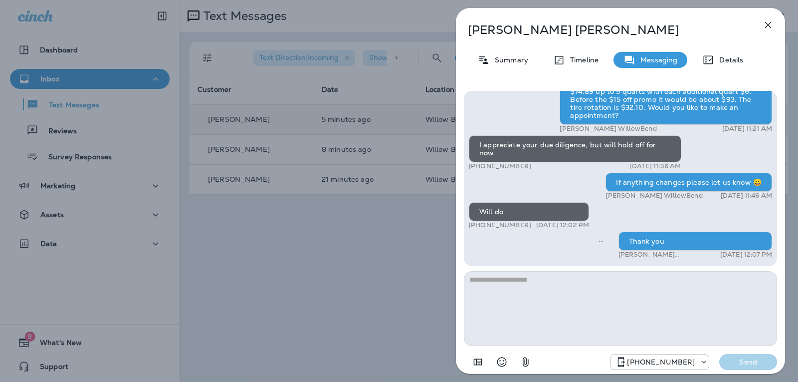
click at [767, 22] on icon "button" at bounding box center [768, 25] width 12 height 12
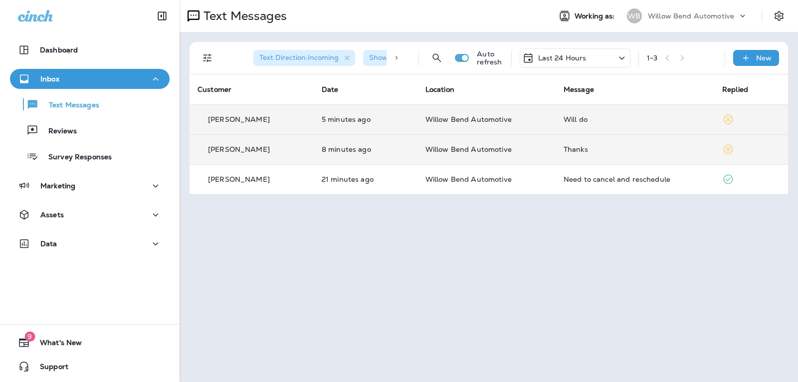
click at [693, 150] on div "Thanks" at bounding box center [635, 149] width 143 height 8
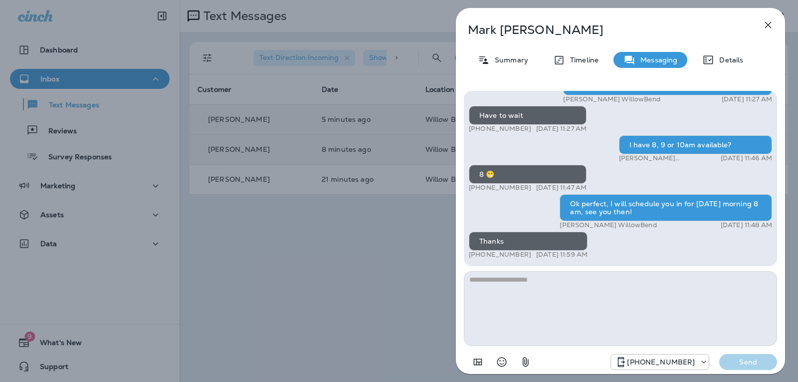
click at [548, 291] on textarea at bounding box center [620, 308] width 313 height 75
type textarea "**********"
click at [756, 361] on p "Send" at bounding box center [748, 361] width 42 height 9
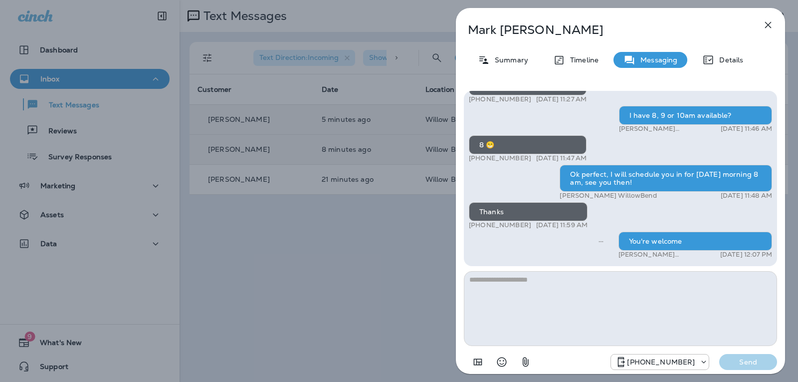
click at [767, 20] on icon "button" at bounding box center [768, 25] width 12 height 12
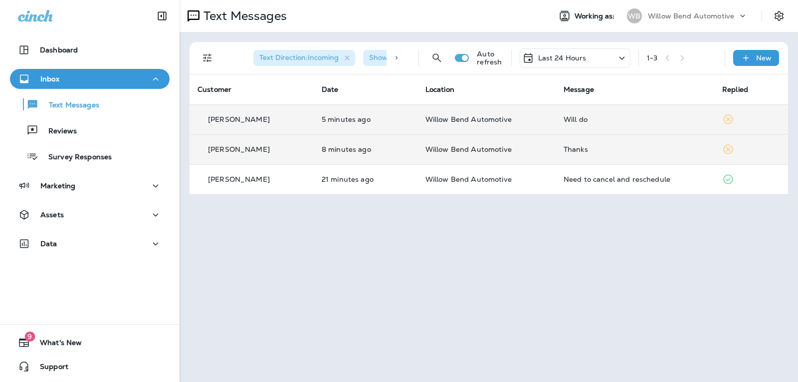
click at [583, 55] on p "Last 24 Hours" at bounding box center [562, 58] width 48 height 8
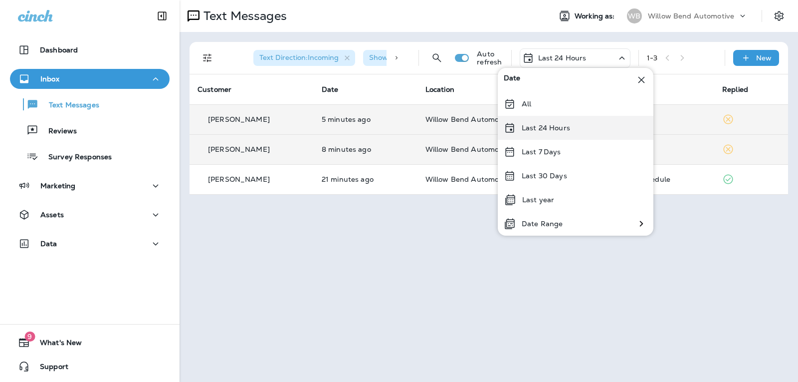
click at [544, 131] on p "Last 24 Hours" at bounding box center [546, 128] width 48 height 8
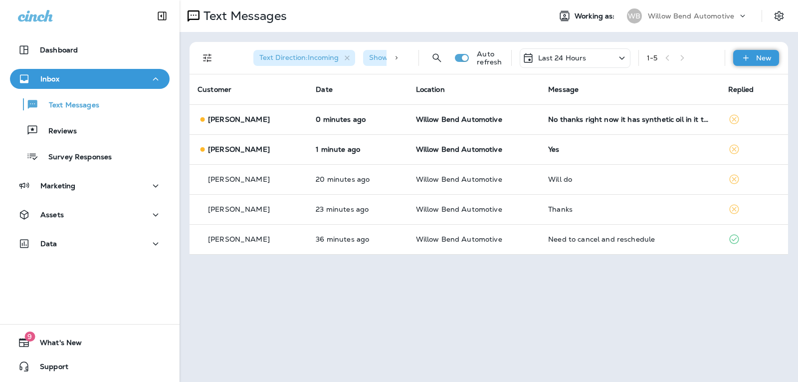
click at [746, 60] on icon at bounding box center [746, 58] width 10 height 10
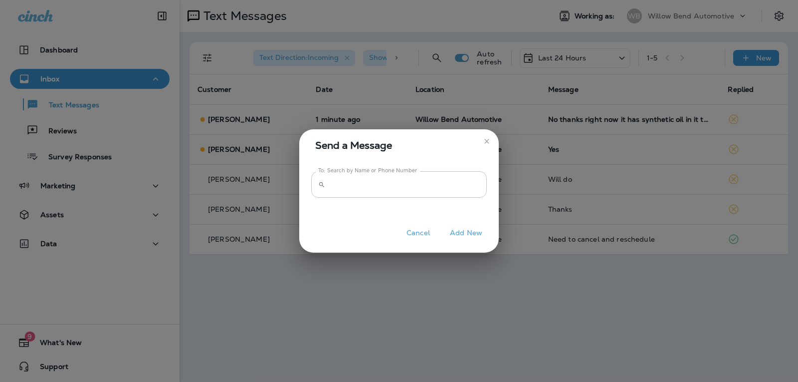
click at [390, 190] on input "To: Search by Name or Phone Number" at bounding box center [408, 184] width 158 height 26
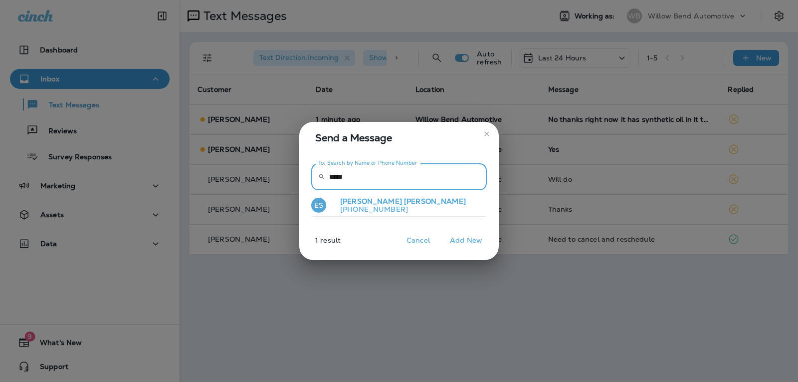
type input "*****"
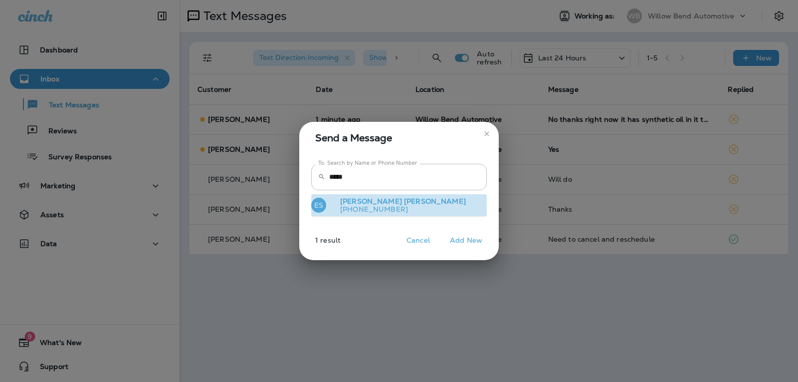
click at [404, 204] on span "[PERSON_NAME]" at bounding box center [435, 201] width 62 height 9
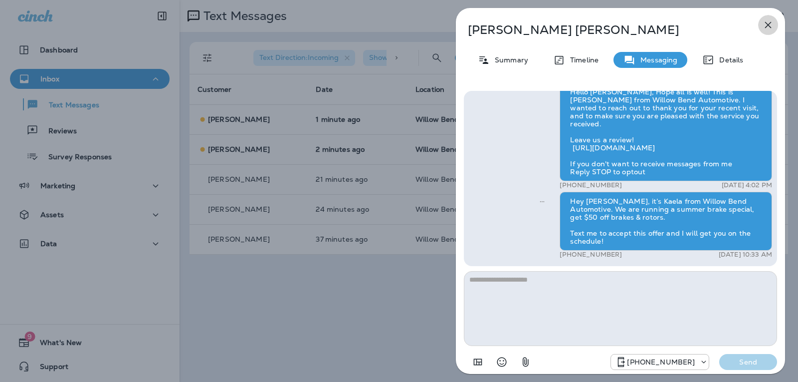
click at [767, 21] on button "button" at bounding box center [768, 25] width 20 height 20
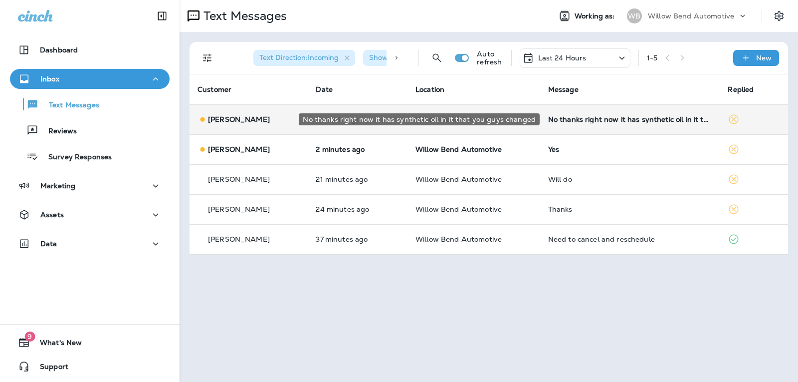
click at [592, 122] on div "No thanks right now it has synthetic oil in it that you guys changed" at bounding box center [630, 119] width 164 height 8
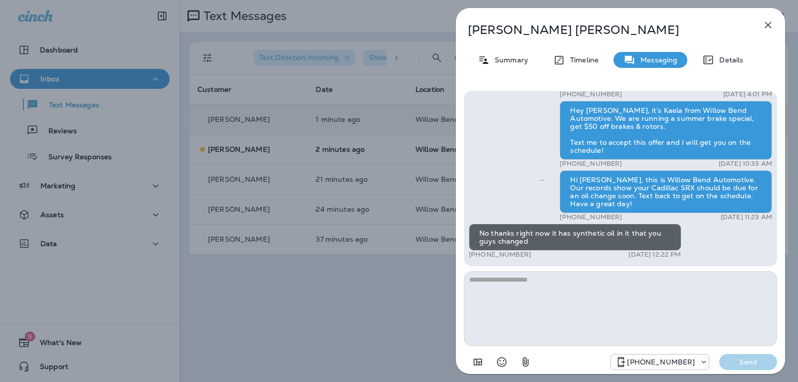
click at [537, 281] on textarea at bounding box center [620, 308] width 313 height 75
type textarea "*"
type textarea "**********"
click at [761, 356] on button "Send" at bounding box center [748, 362] width 58 height 16
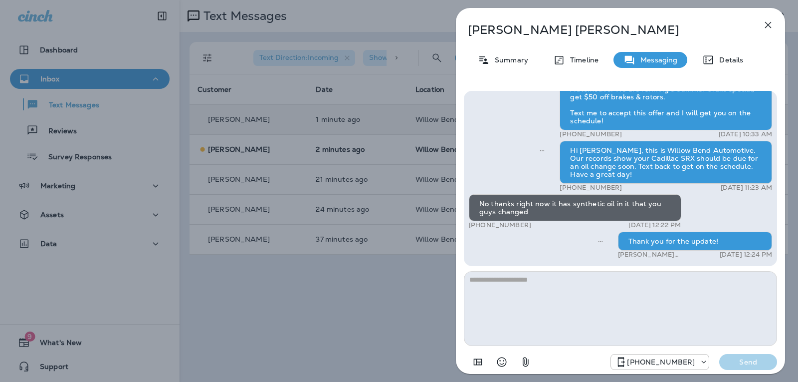
click at [767, 22] on icon "button" at bounding box center [768, 25] width 12 height 12
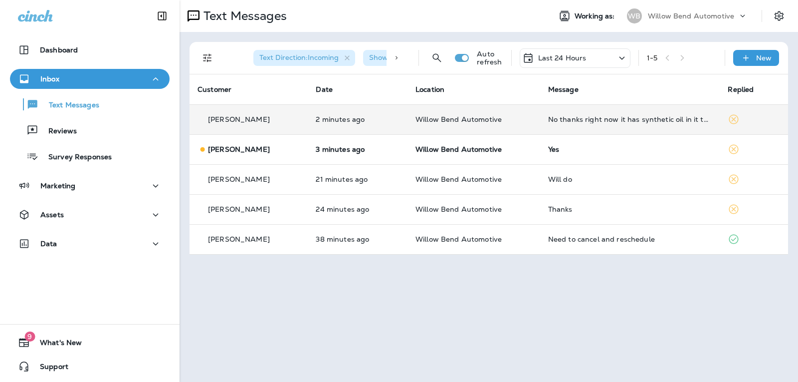
click at [670, 142] on td "Yes" at bounding box center [630, 149] width 180 height 30
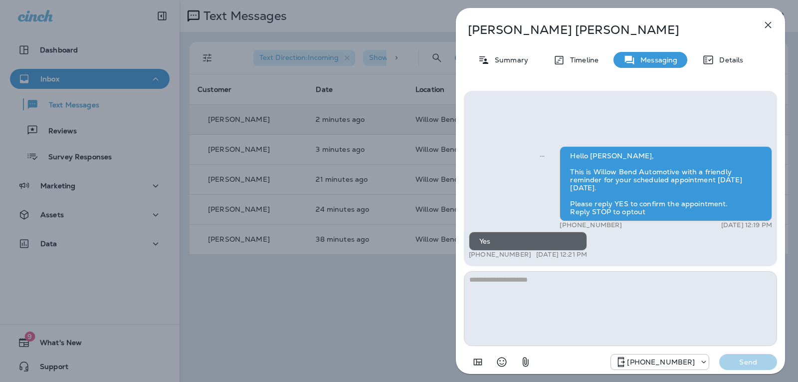
click at [538, 300] on textarea at bounding box center [620, 308] width 313 height 75
type textarea "**********"
click at [727, 350] on div "[PHONE_NUMBER] Send" at bounding box center [620, 359] width 313 height 26
click at [736, 364] on p "Send" at bounding box center [748, 361] width 42 height 9
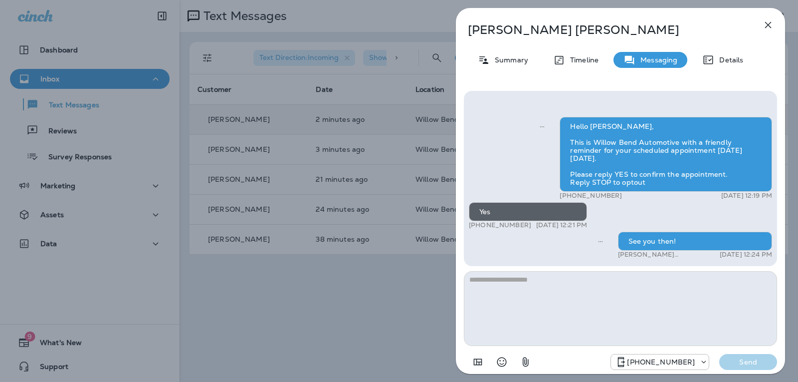
click at [765, 20] on icon "button" at bounding box center [768, 25] width 12 height 12
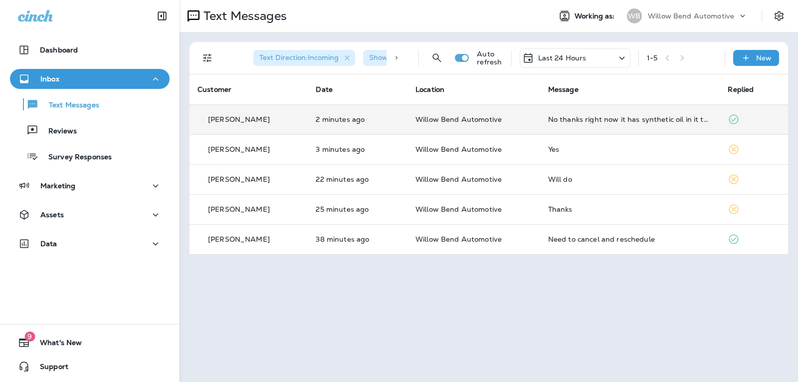
click at [596, 53] on div "Last 24 Hours" at bounding box center [575, 57] width 111 height 19
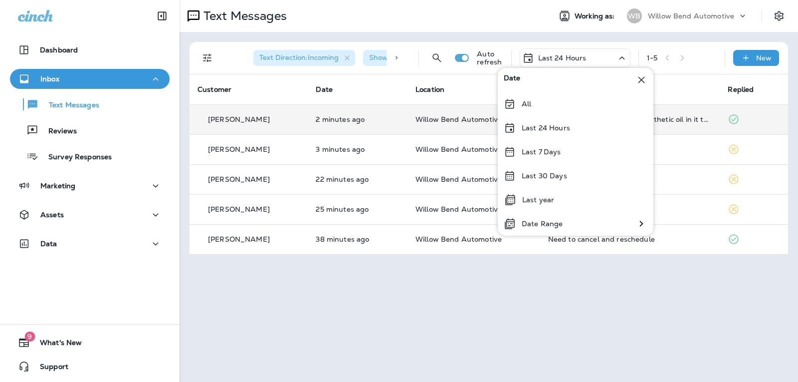
click at [572, 129] on div "Last 24 Hours" at bounding box center [576, 128] width 156 height 24
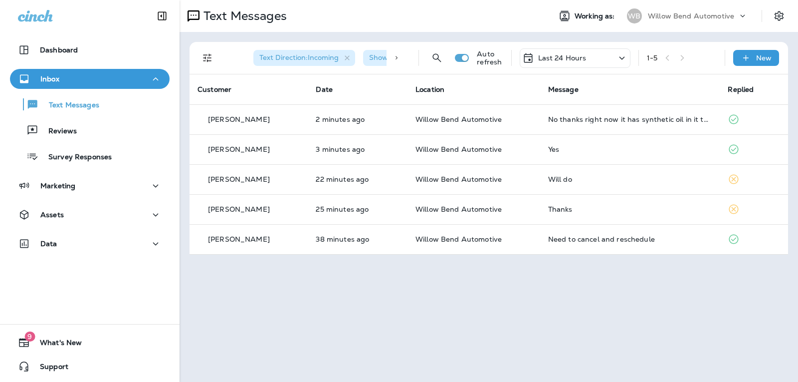
click at [596, 58] on div "Last 24 Hours" at bounding box center [575, 57] width 111 height 19
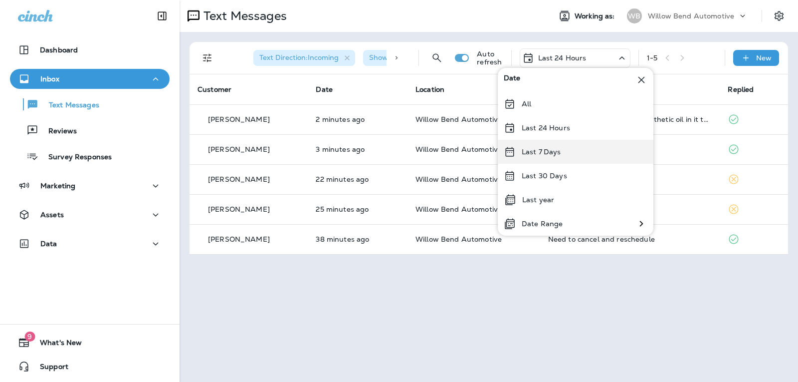
click at [582, 152] on div "Last 7 Days" at bounding box center [576, 152] width 156 height 24
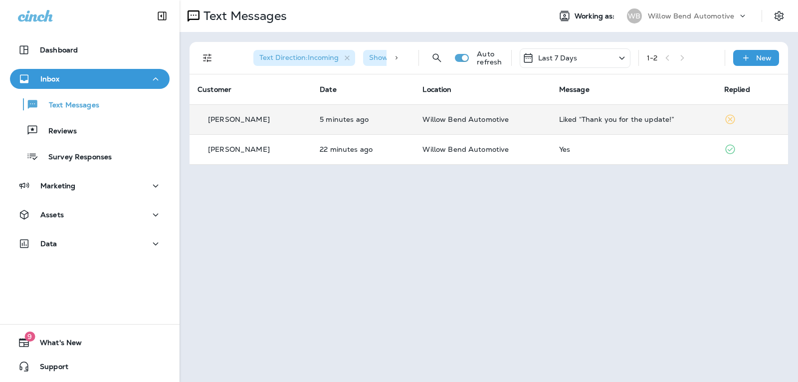
click at [648, 120] on div "Liked “Thank you for the update!”" at bounding box center [633, 119] width 149 height 8
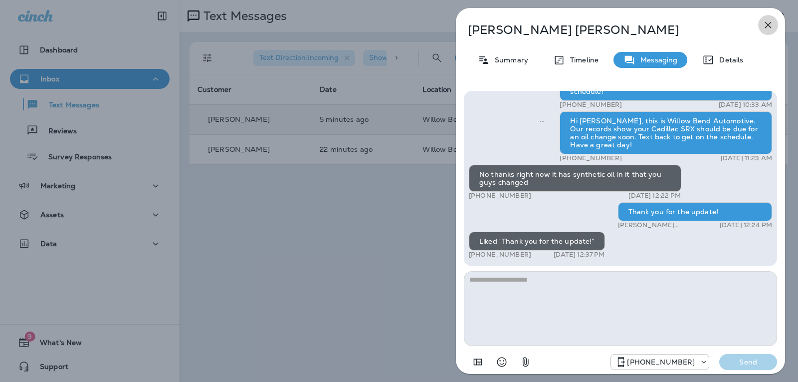
click at [773, 28] on icon "button" at bounding box center [768, 25] width 12 height 12
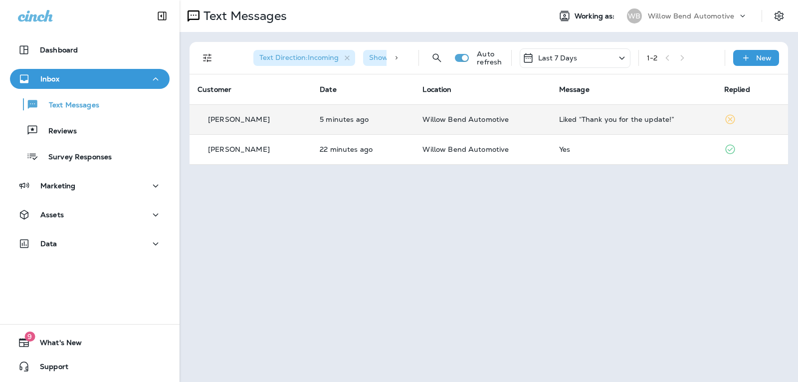
click at [610, 55] on div "Last 7 Days" at bounding box center [575, 57] width 111 height 19
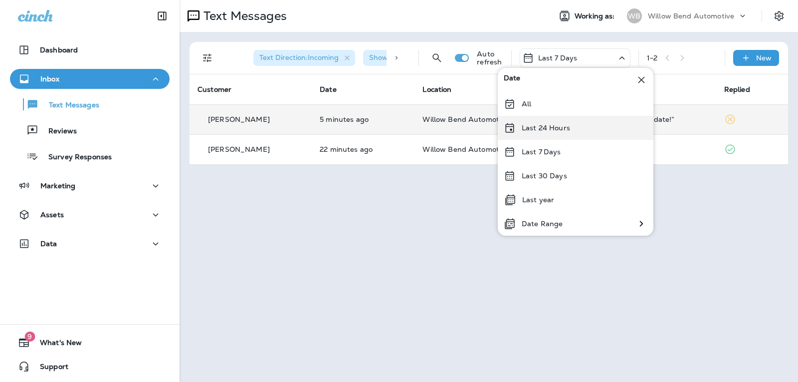
click at [562, 124] on p "Last 24 Hours" at bounding box center [546, 128] width 48 height 8
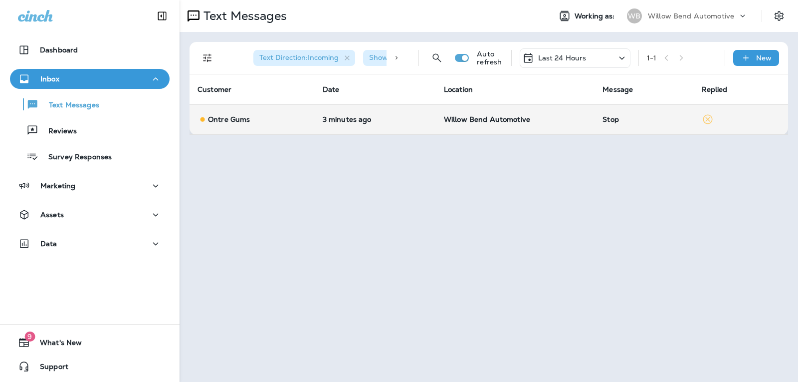
click at [565, 116] on p "Willow Bend Automotive" at bounding box center [515, 119] width 143 height 8
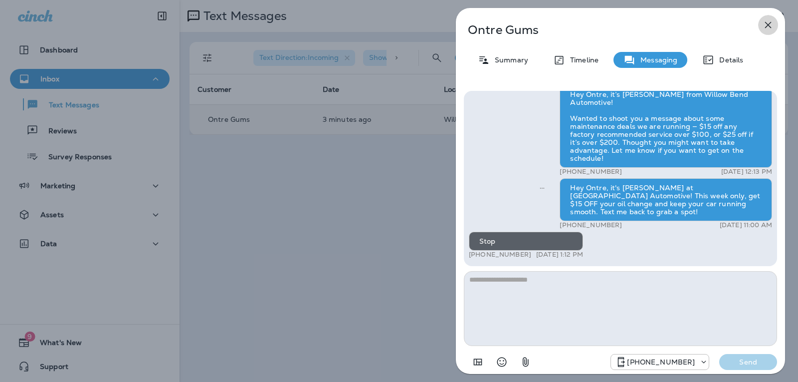
click at [766, 26] on icon "button" at bounding box center [768, 25] width 12 height 12
